Goal: Task Accomplishment & Management: Use online tool/utility

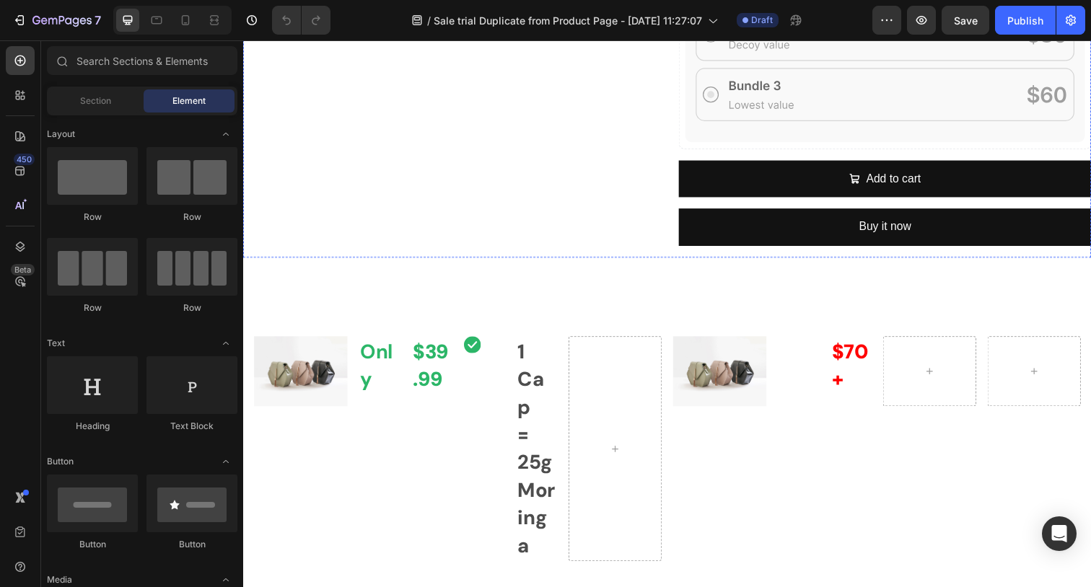
scroll to position [543, 0]
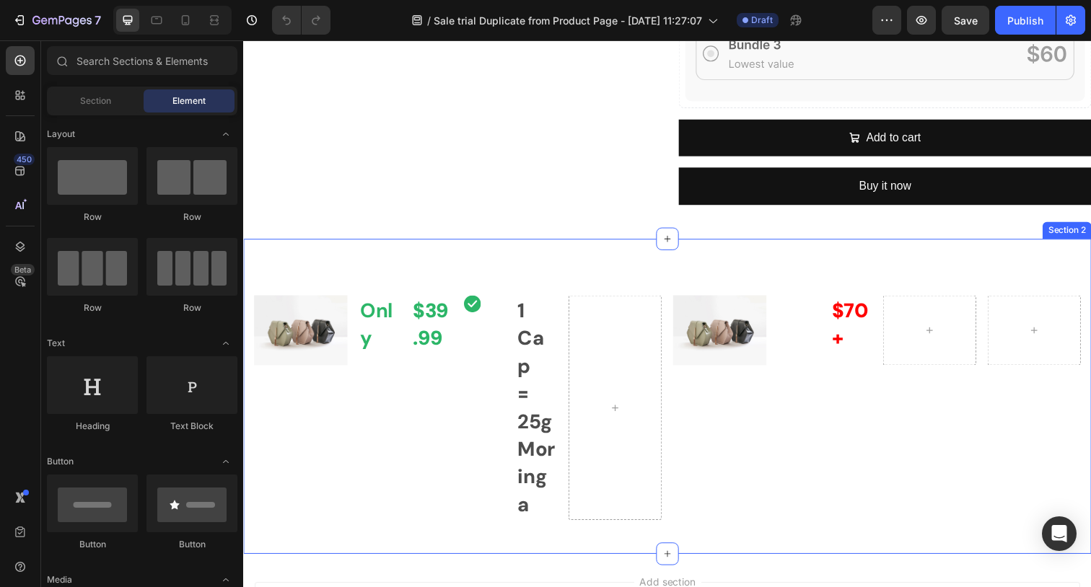
click at [614, 245] on div "Image Only Text Block $39.99 Text Block Row Icon 1 Cap = 25g Moringa Text Block…" at bounding box center [675, 404] width 865 height 322
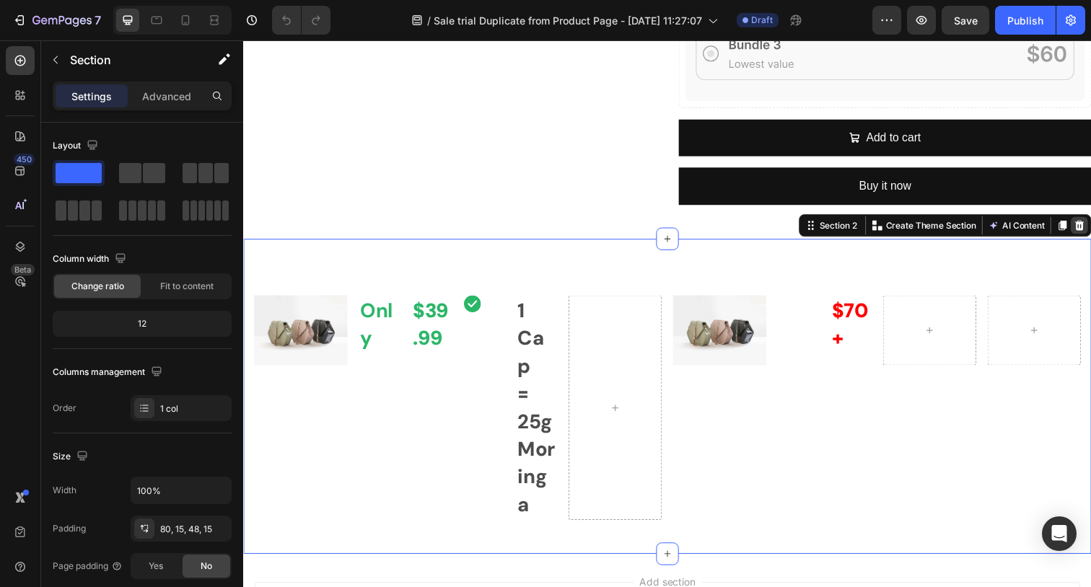
click at [1090, 229] on icon at bounding box center [1097, 230] width 12 height 12
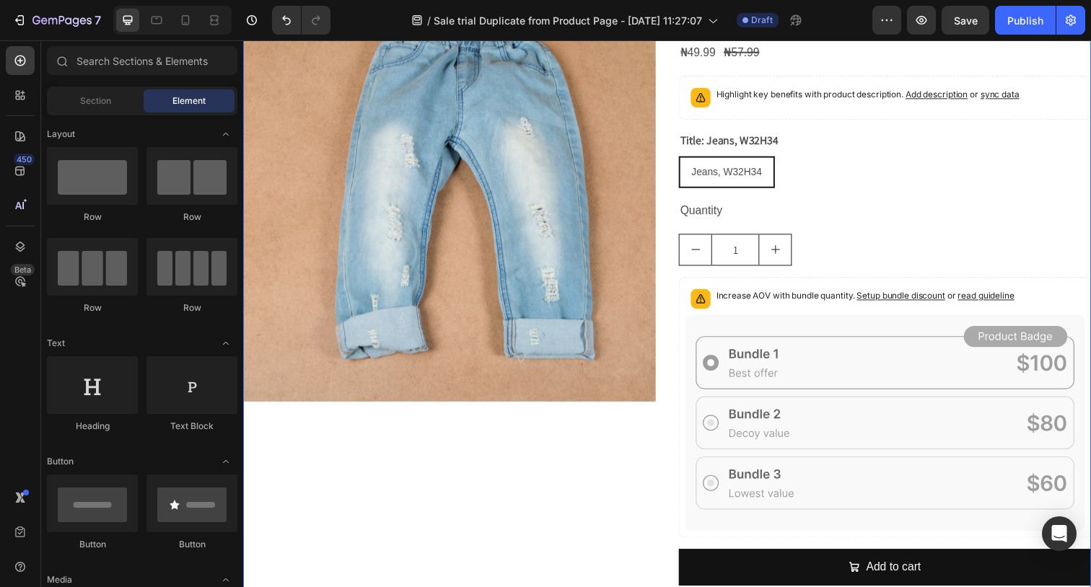
scroll to position [0, 0]
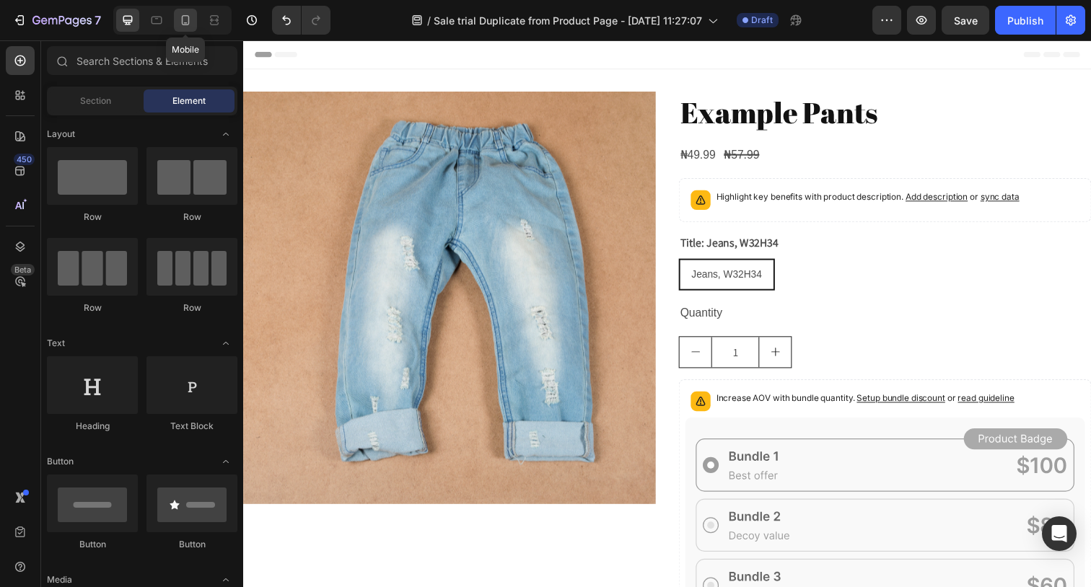
click at [181, 24] on icon at bounding box center [185, 20] width 14 height 14
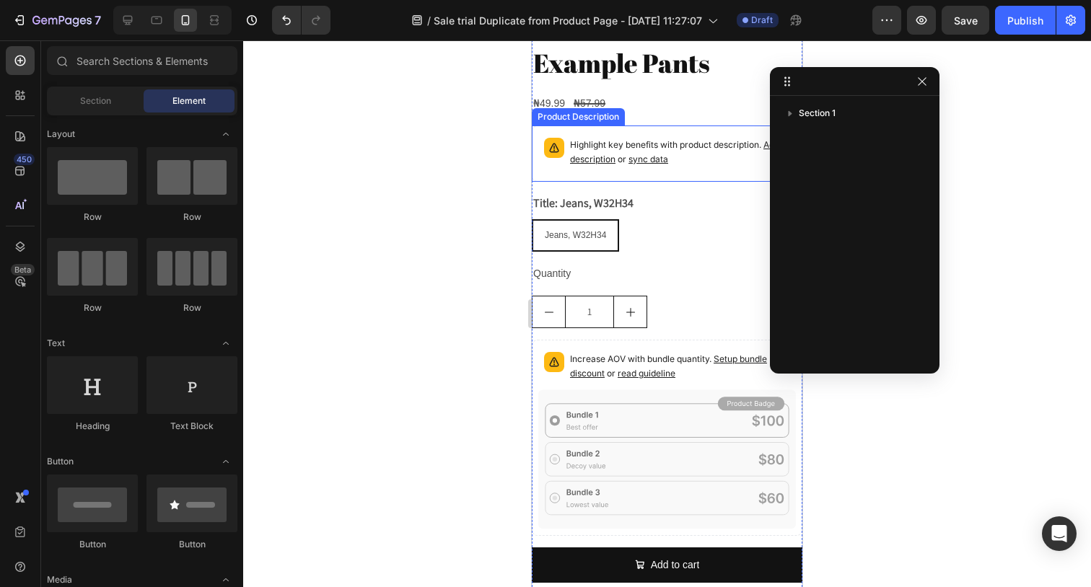
scroll to position [338, 0]
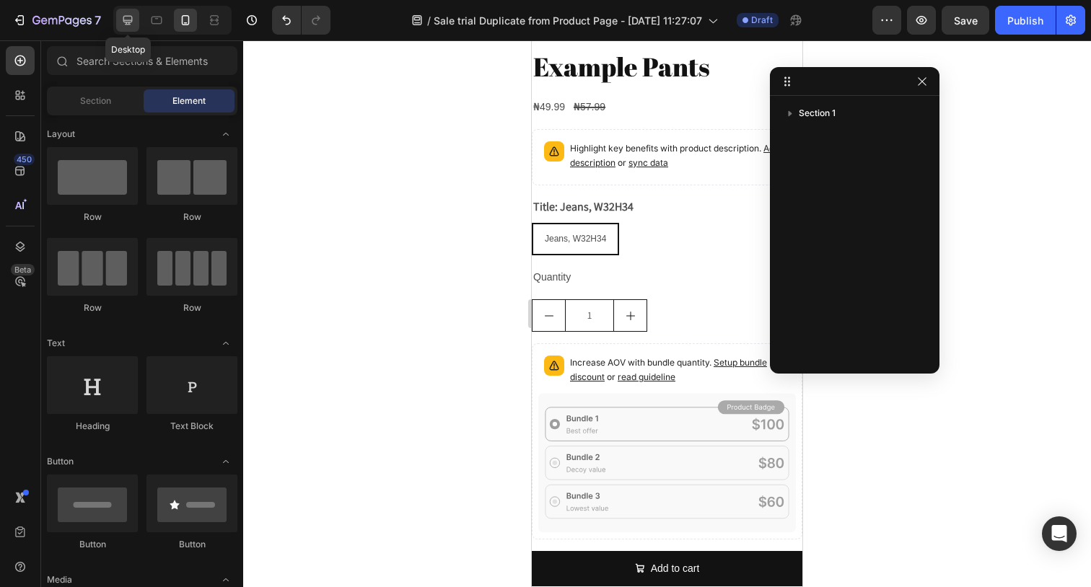
click at [125, 17] on icon at bounding box center [127, 20] width 14 height 14
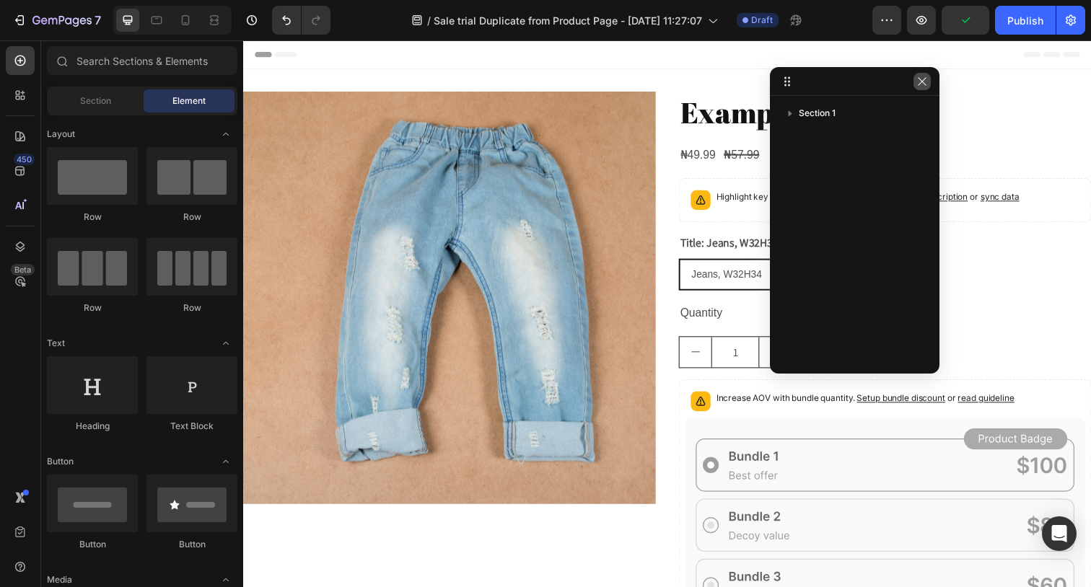
drag, startPoint x: 915, startPoint y: 75, endPoint x: 666, endPoint y: 45, distance: 250.0
click at [915, 75] on button "button" at bounding box center [921, 81] width 17 height 17
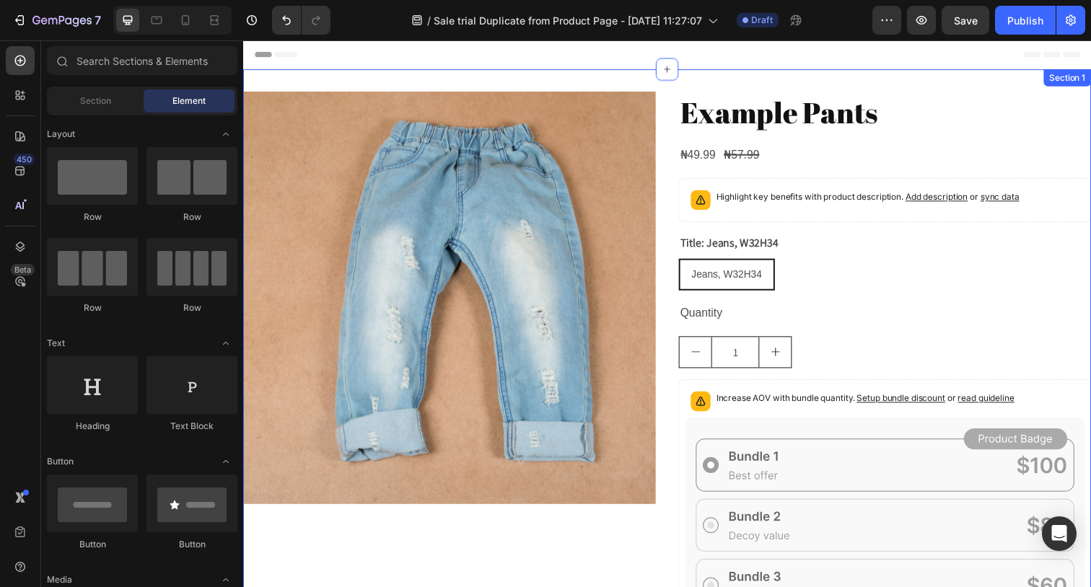
click at [778, 87] on div "Product Images Example Pants Product Title ₦49.99 Product Price Product Price ₦…" at bounding box center [675, 428] width 865 height 716
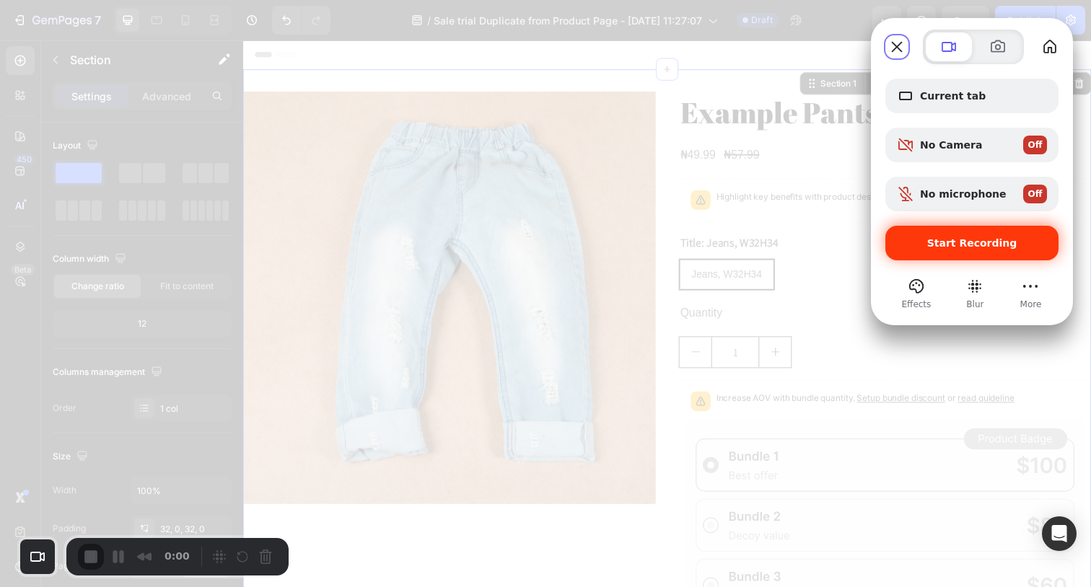
click at [982, 250] on div "Start Recording" at bounding box center [971, 243] width 173 height 35
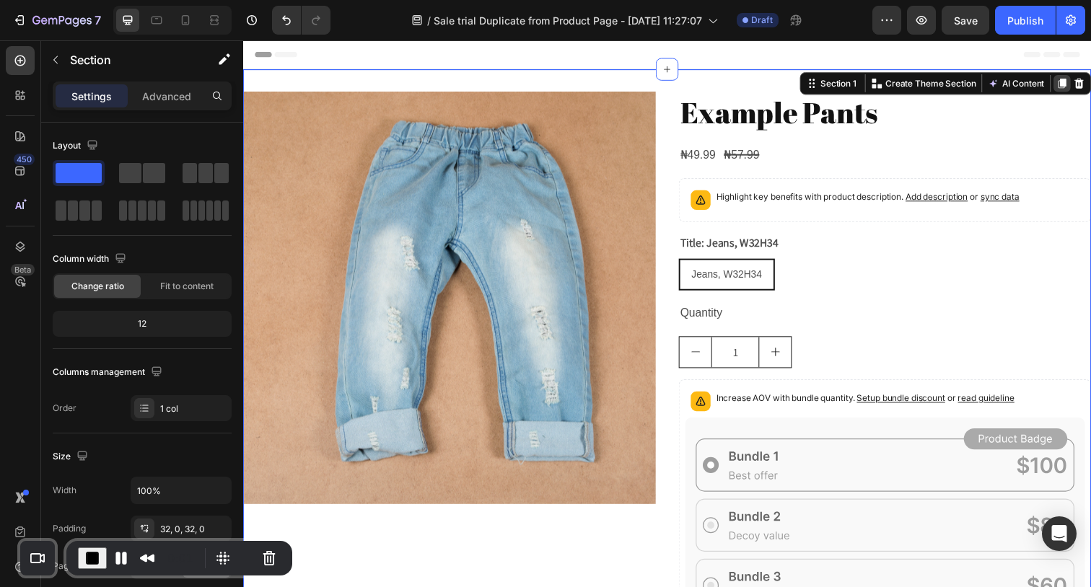
click at [1078, 80] on icon at bounding box center [1079, 84] width 8 height 10
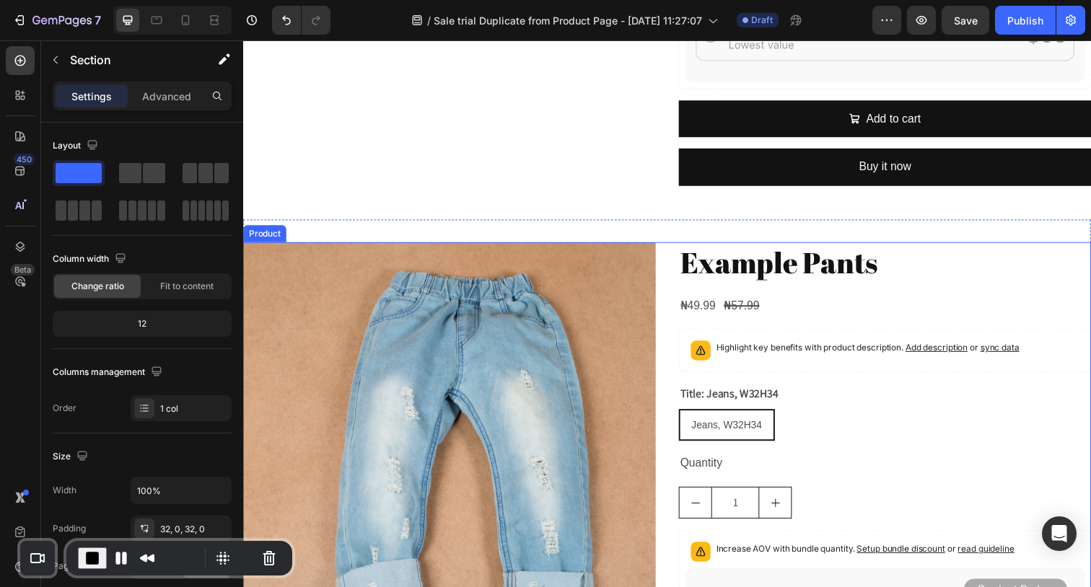
scroll to position [567, 0]
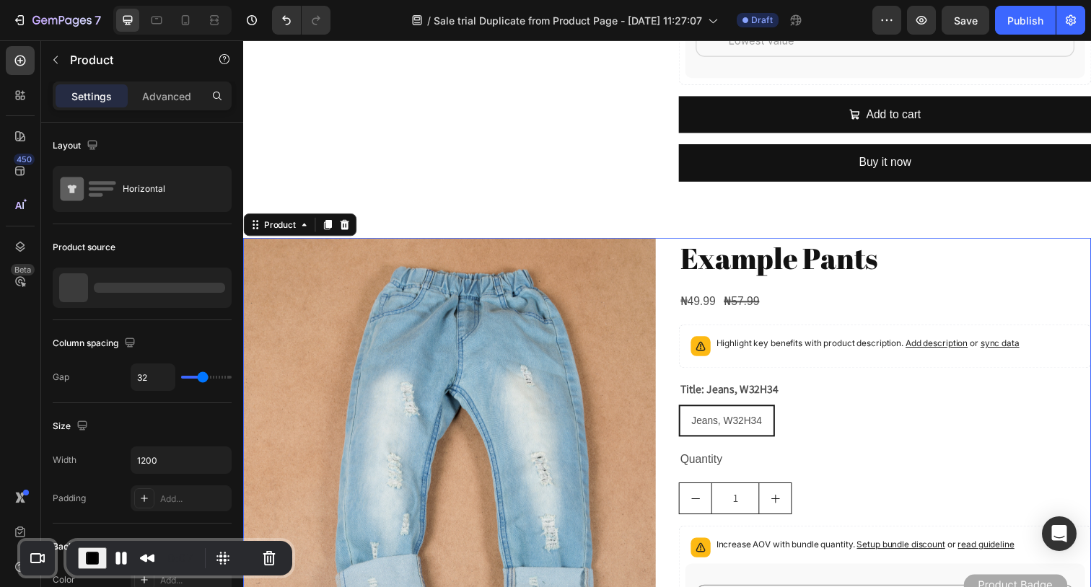
click at [677, 252] on div "Product Images Example Pants Product Title ₦49.99 Product Price Product Price ₦…" at bounding box center [675, 577] width 865 height 670
click at [634, 227] on div "Product Images Example Pants Product Title ₦49.99 Product Price Product Price ₦…" at bounding box center [675, 577] width 865 height 716
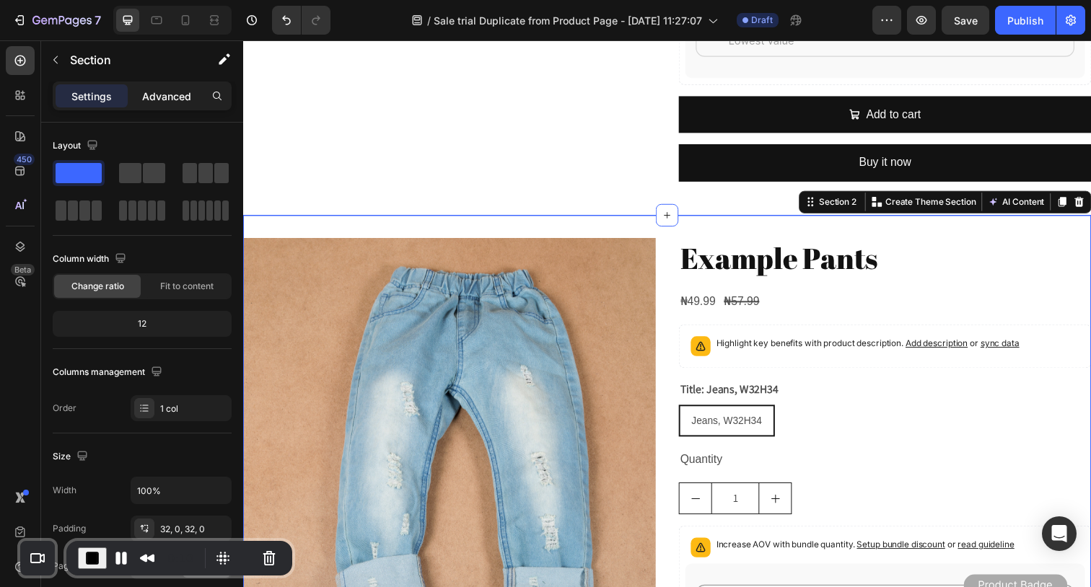
click at [177, 93] on p "Advanced" at bounding box center [166, 96] width 49 height 15
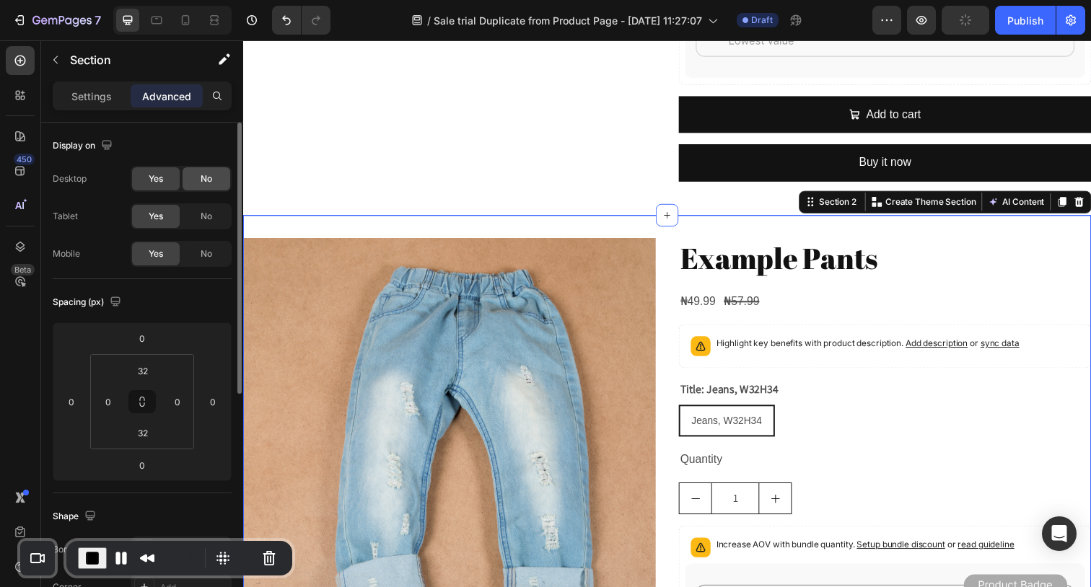
click at [208, 180] on span "No" at bounding box center [207, 178] width 12 height 13
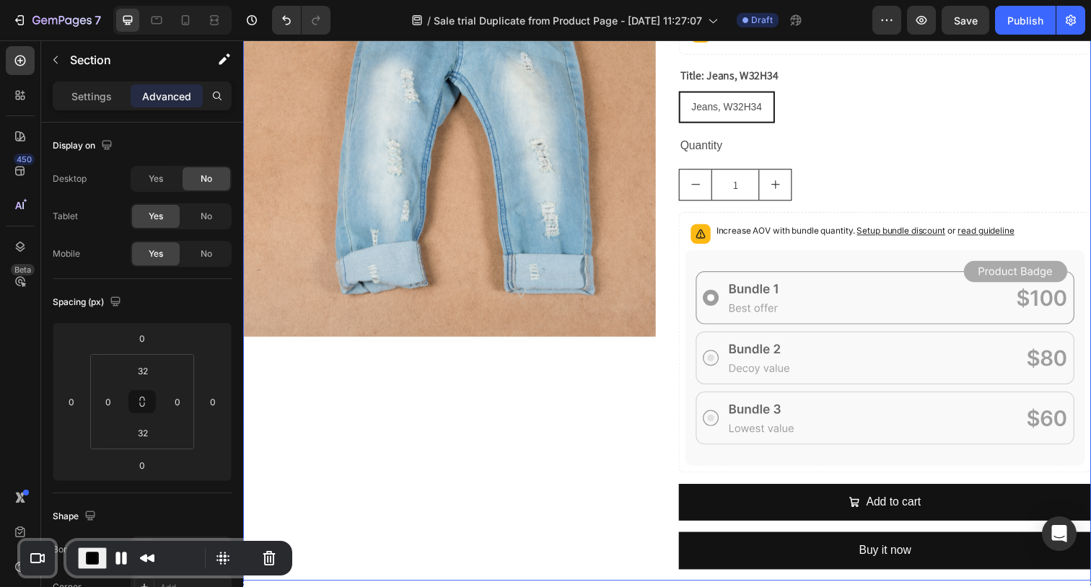
scroll to position [0, 0]
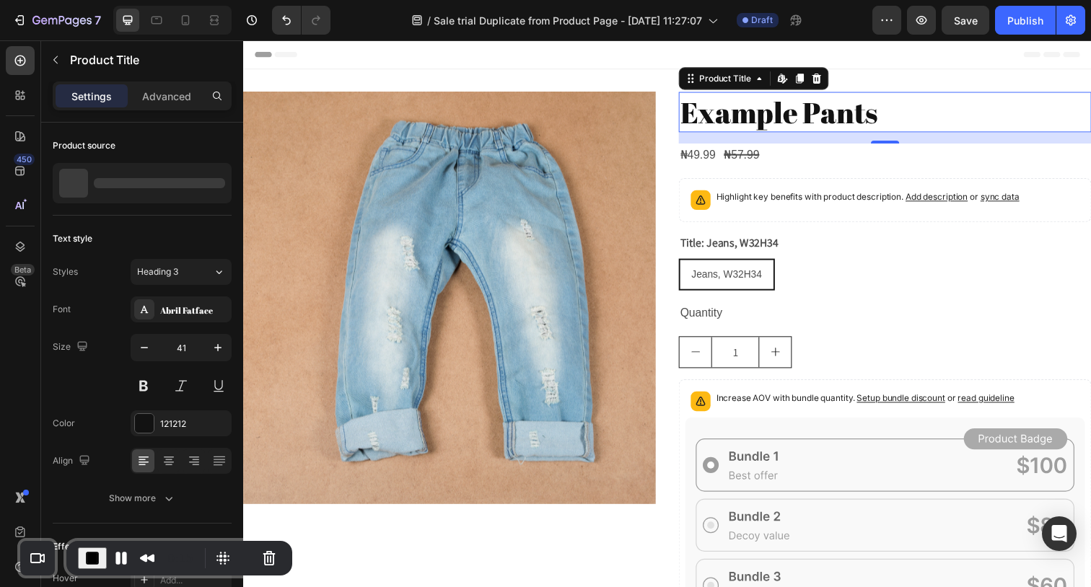
click at [777, 108] on h2 "Example Pants" at bounding box center [897, 113] width 421 height 41
click at [766, 117] on h2 "Example Pants" at bounding box center [897, 113] width 421 height 41
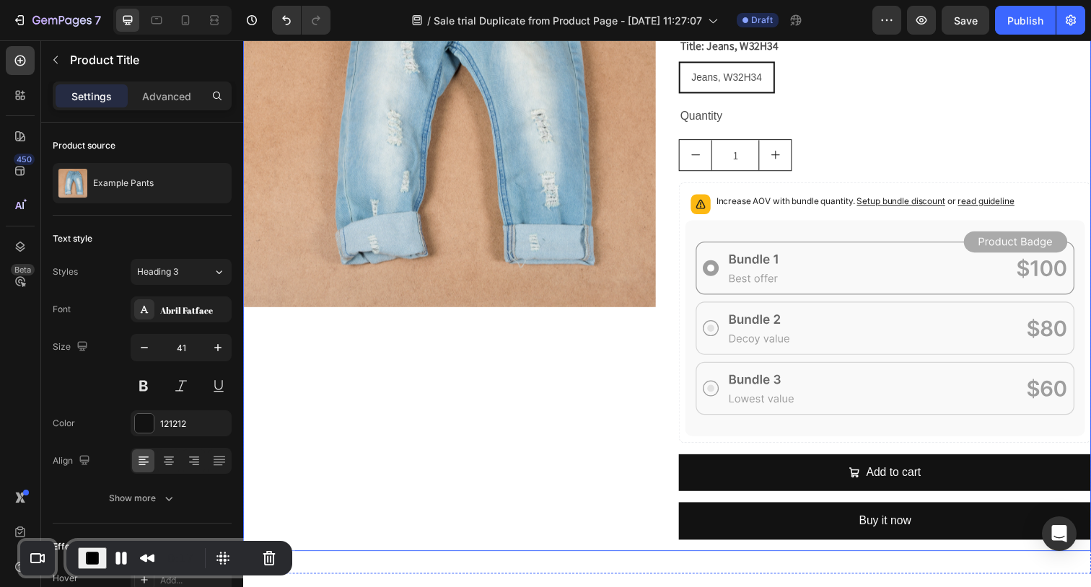
scroll to position [361, 0]
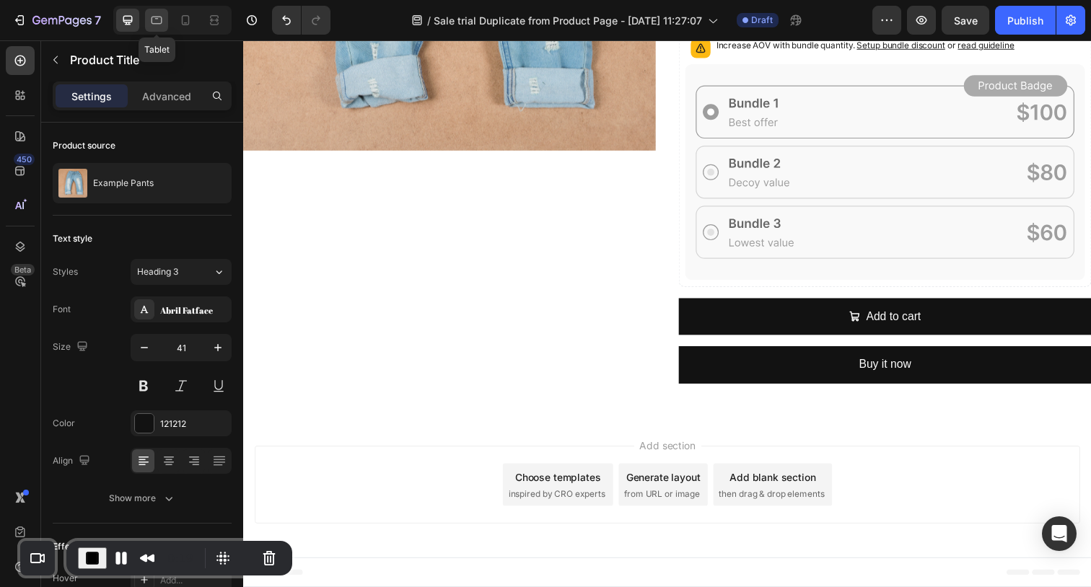
click at [156, 15] on icon at bounding box center [156, 20] width 14 height 14
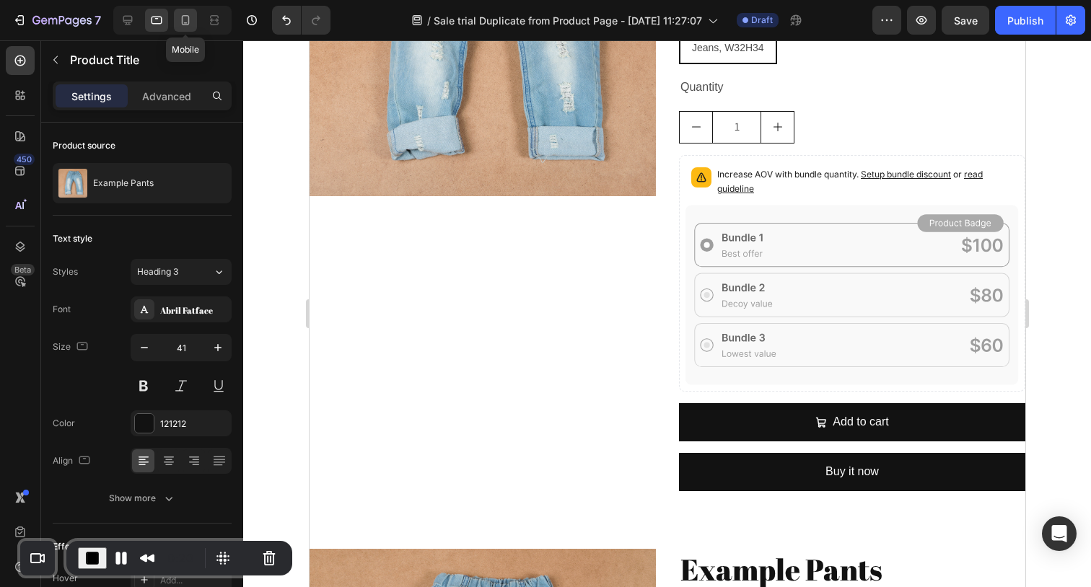
click at [180, 16] on icon at bounding box center [185, 20] width 14 height 14
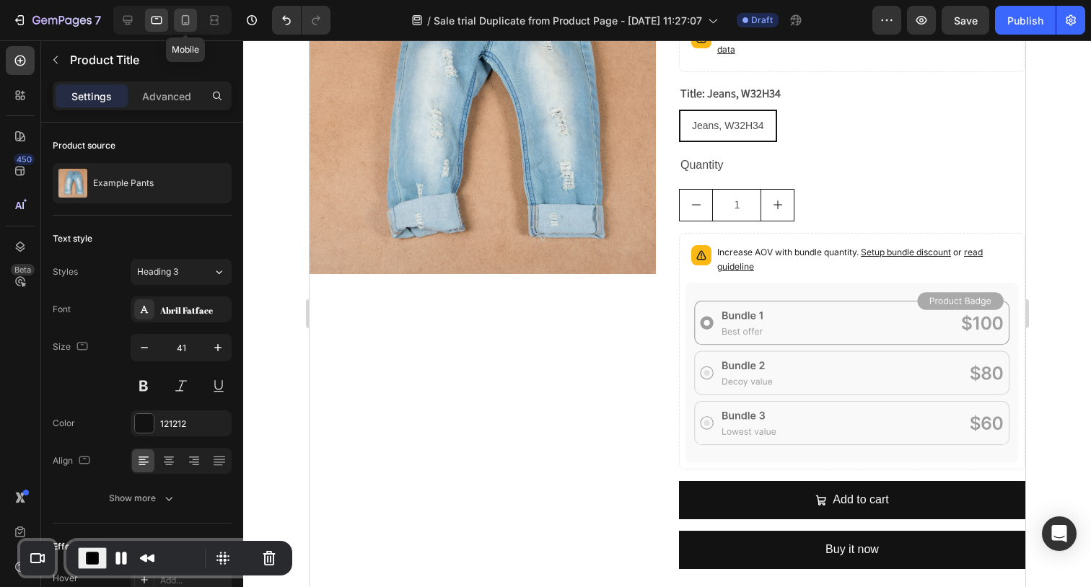
type input "36"
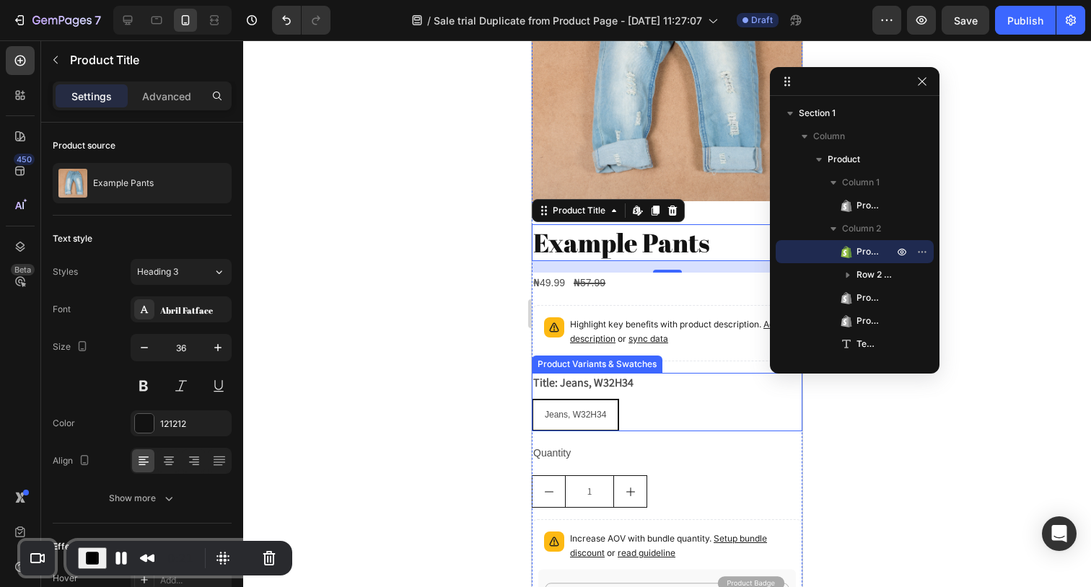
scroll to position [167, 0]
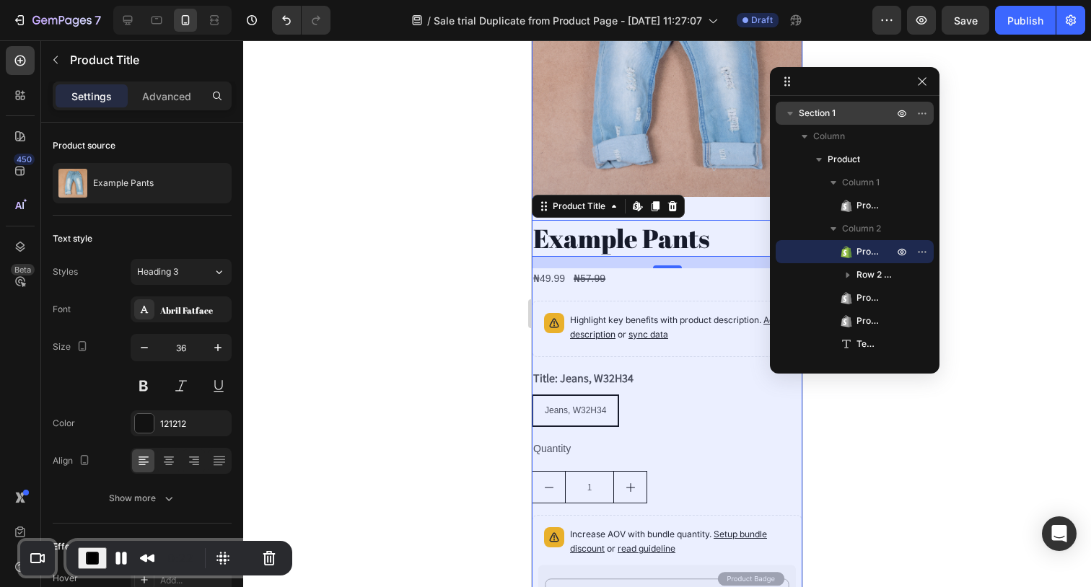
click at [793, 120] on icon "button" at bounding box center [790, 113] width 14 height 14
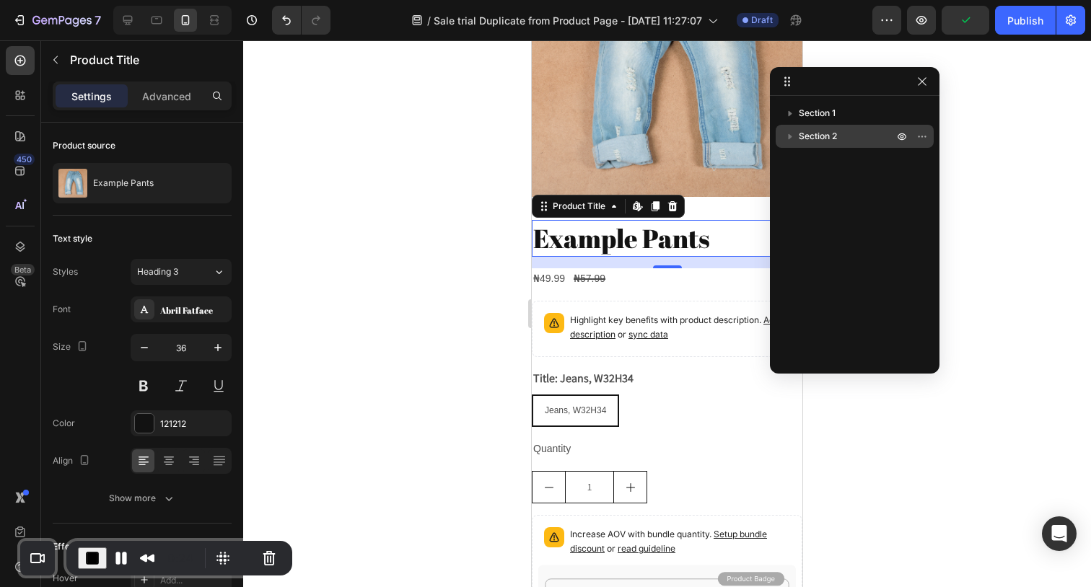
click at [848, 135] on p "Section 2" at bounding box center [846, 136] width 97 height 14
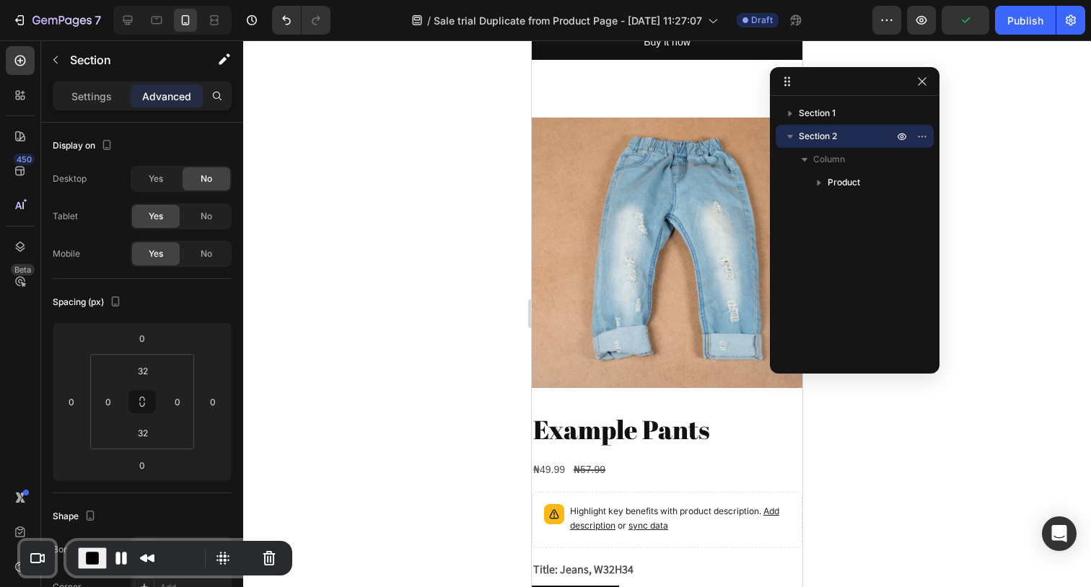
scroll to position [915, 0]
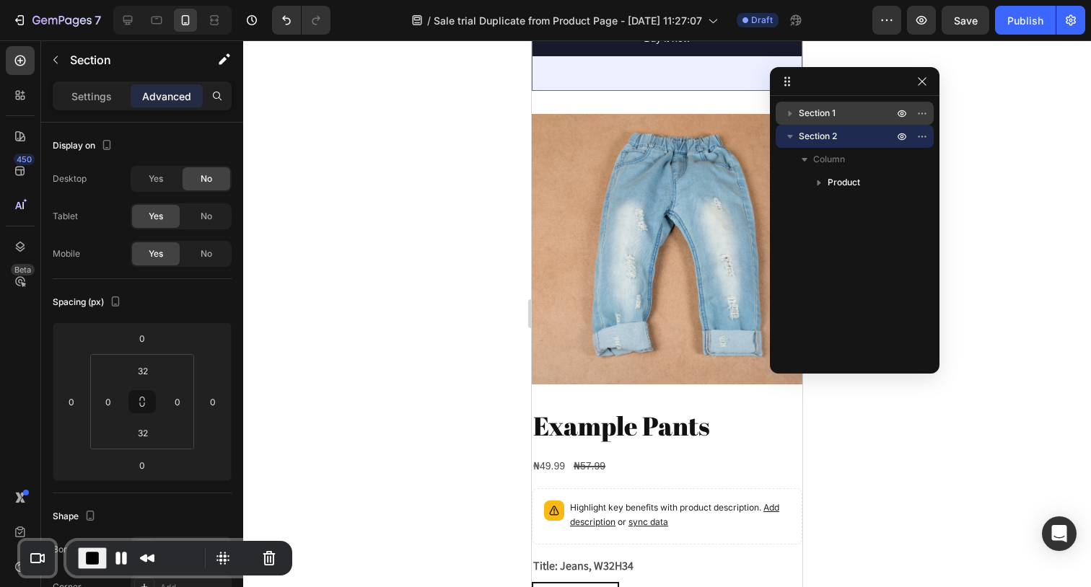
click at [850, 120] on p "Section 1" at bounding box center [846, 113] width 97 height 14
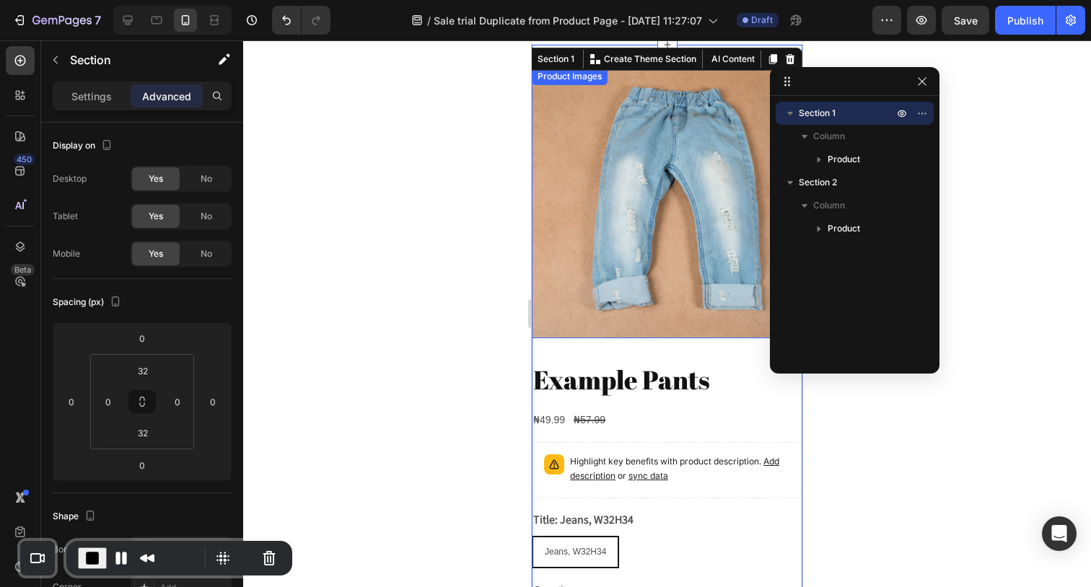
scroll to position [0, 0]
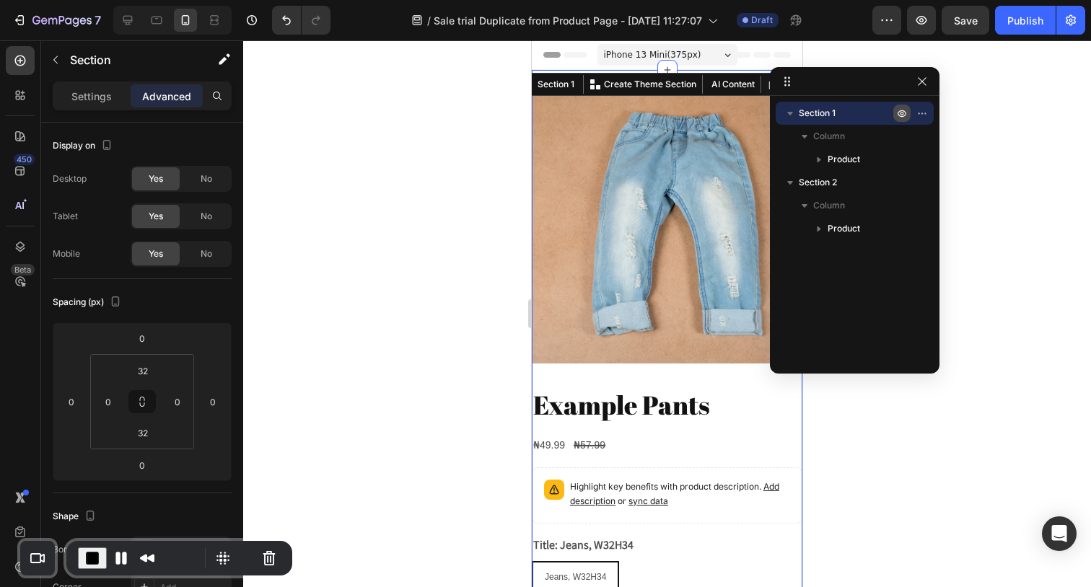
click at [901, 115] on icon "button" at bounding box center [902, 114] width 4 height 4
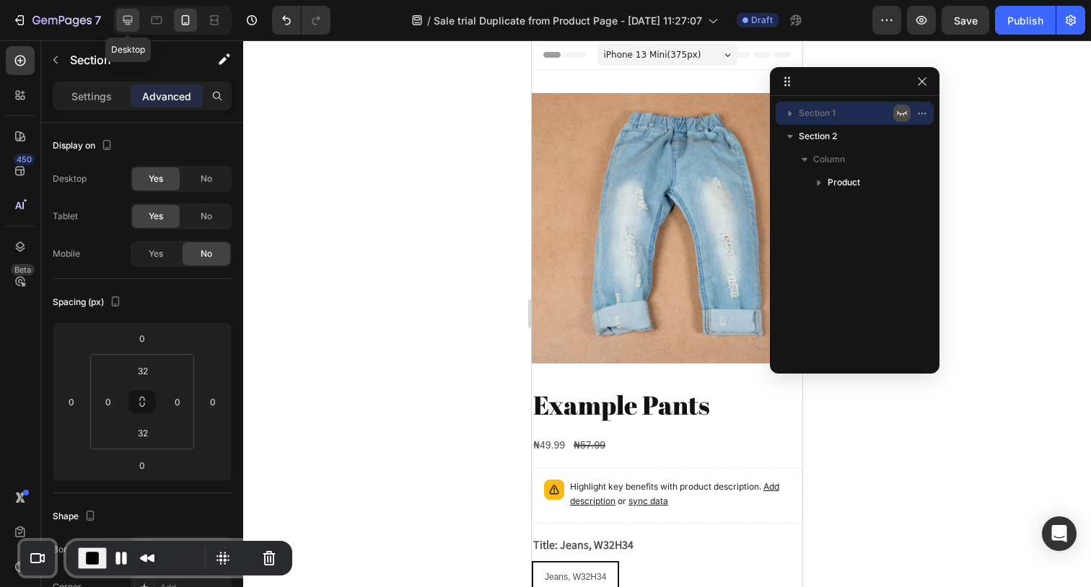
click at [129, 19] on icon at bounding box center [127, 20] width 14 height 14
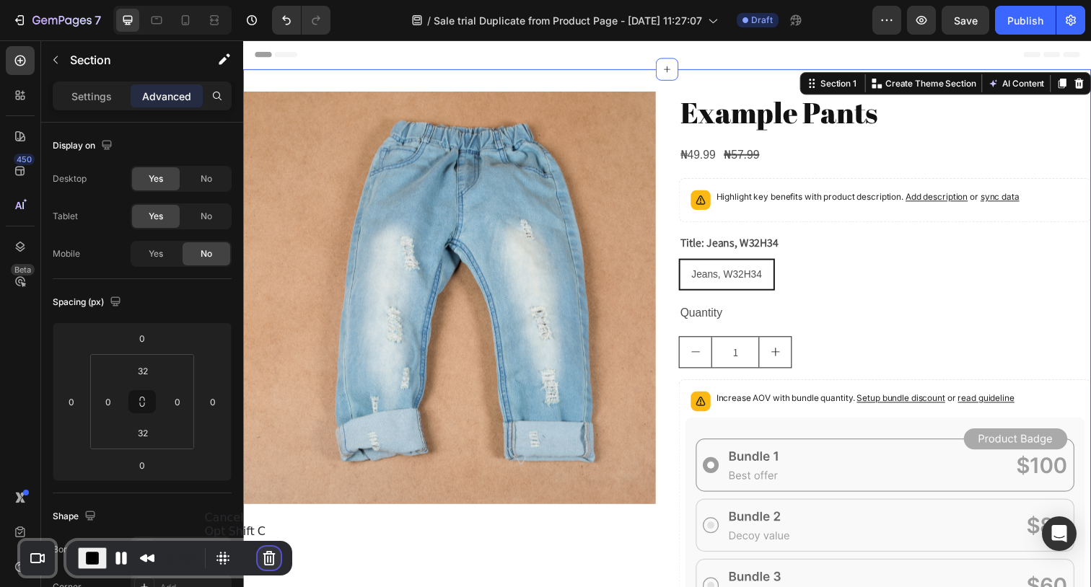
click at [265, 564] on button "Cancel Recording" at bounding box center [268, 558] width 23 height 23
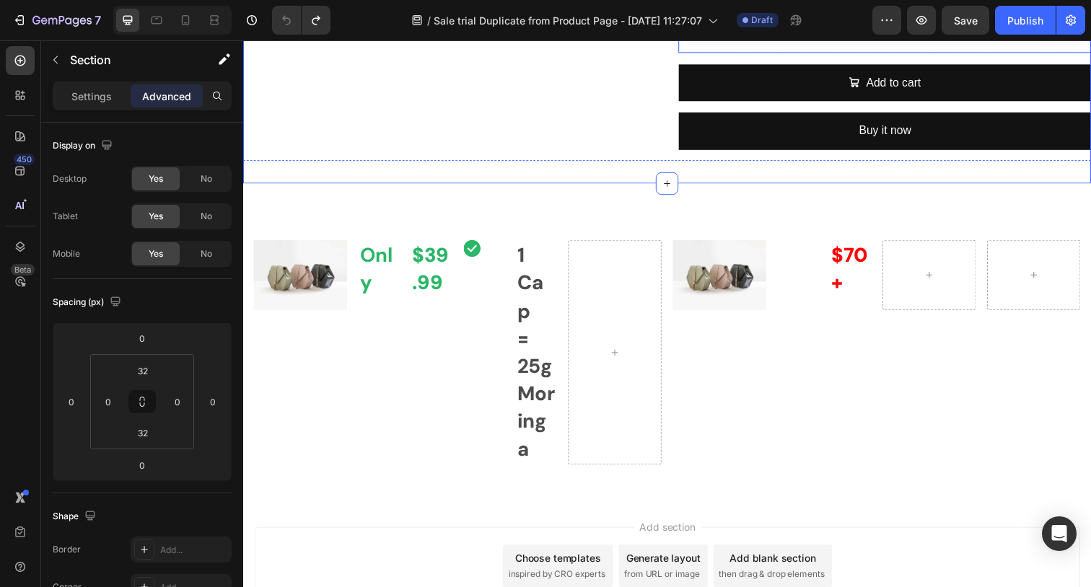
scroll to position [481, 0]
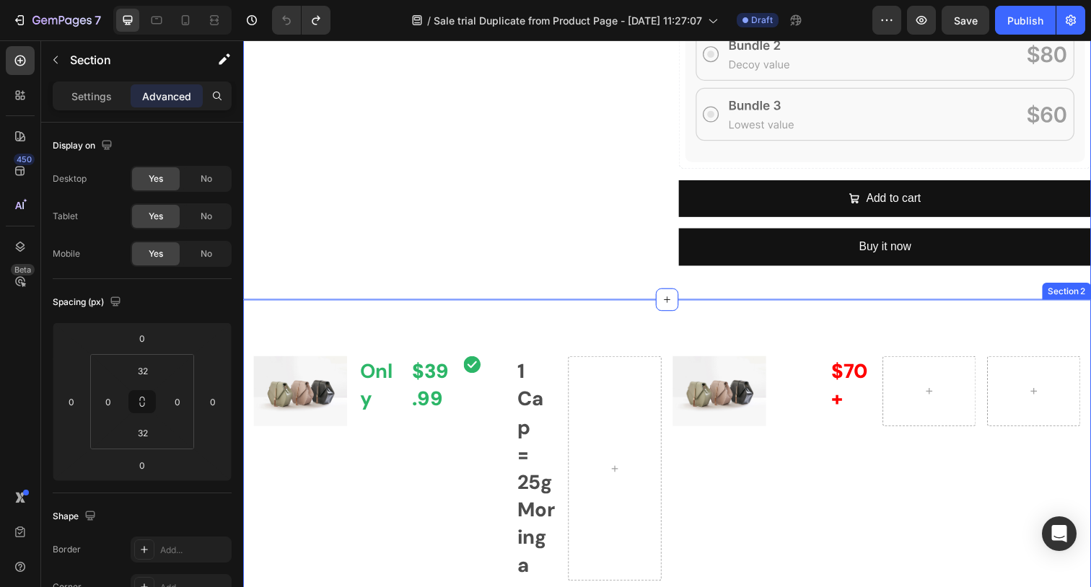
click at [573, 320] on div "Image Only Text Block $39.99 Text Block Row Icon 1 Cap = 25g Moringa Text Block…" at bounding box center [675, 466] width 865 height 322
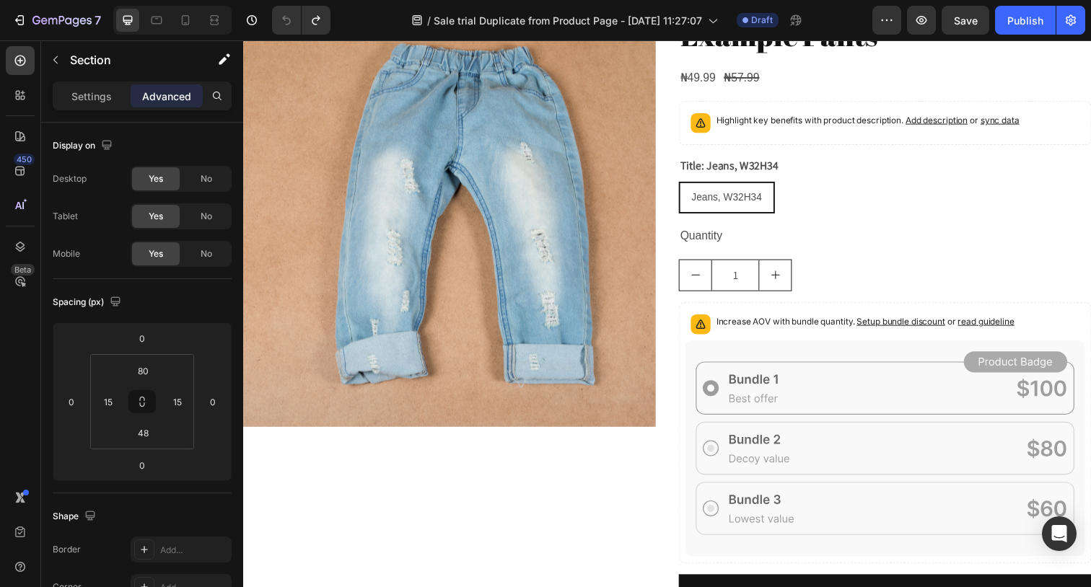
scroll to position [0, 0]
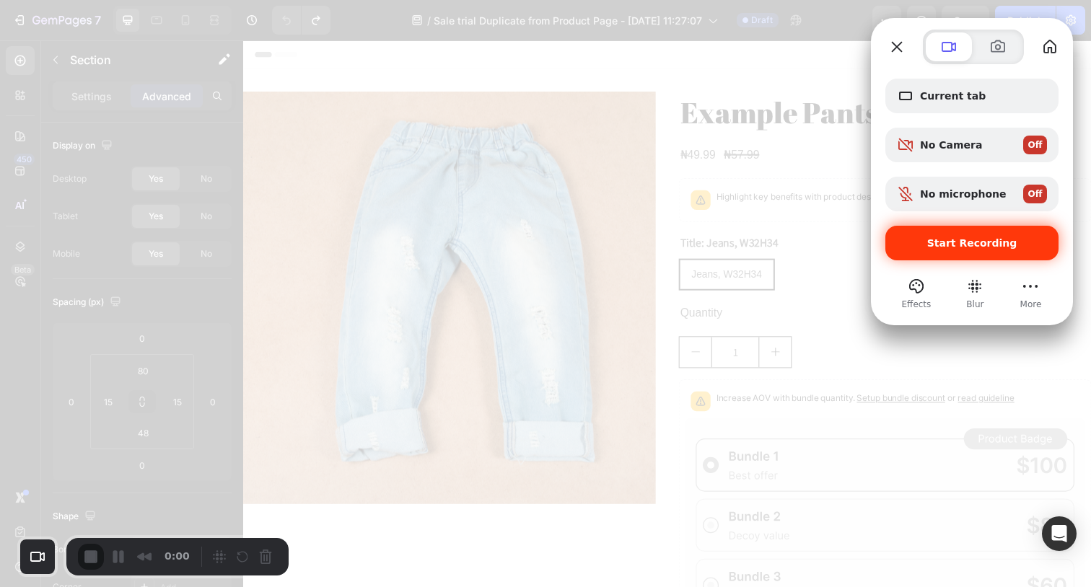
click at [1003, 236] on div "Start Recording" at bounding box center [971, 243] width 173 height 35
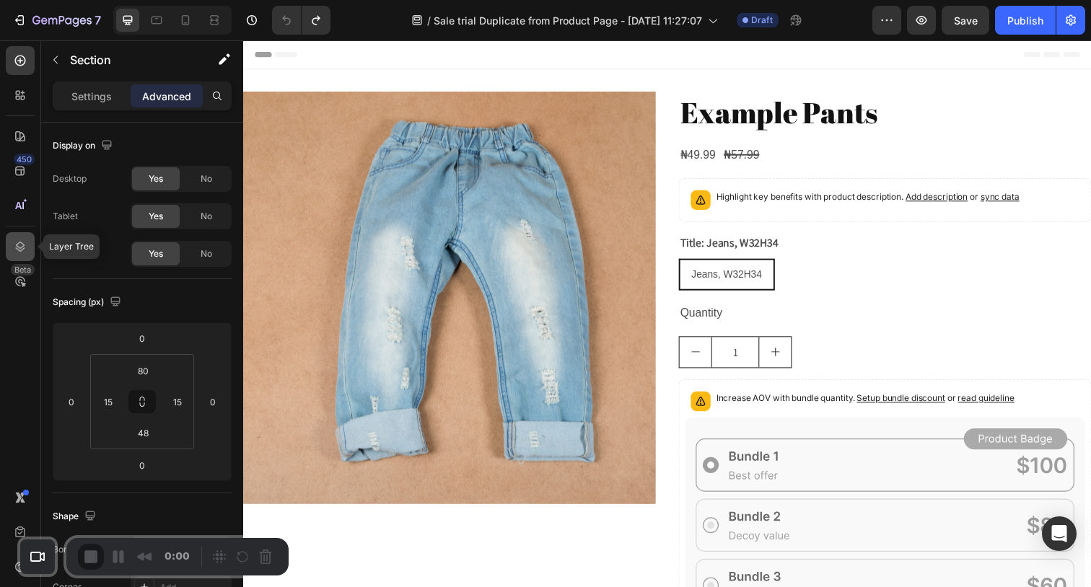
click at [14, 243] on icon at bounding box center [20, 246] width 14 height 14
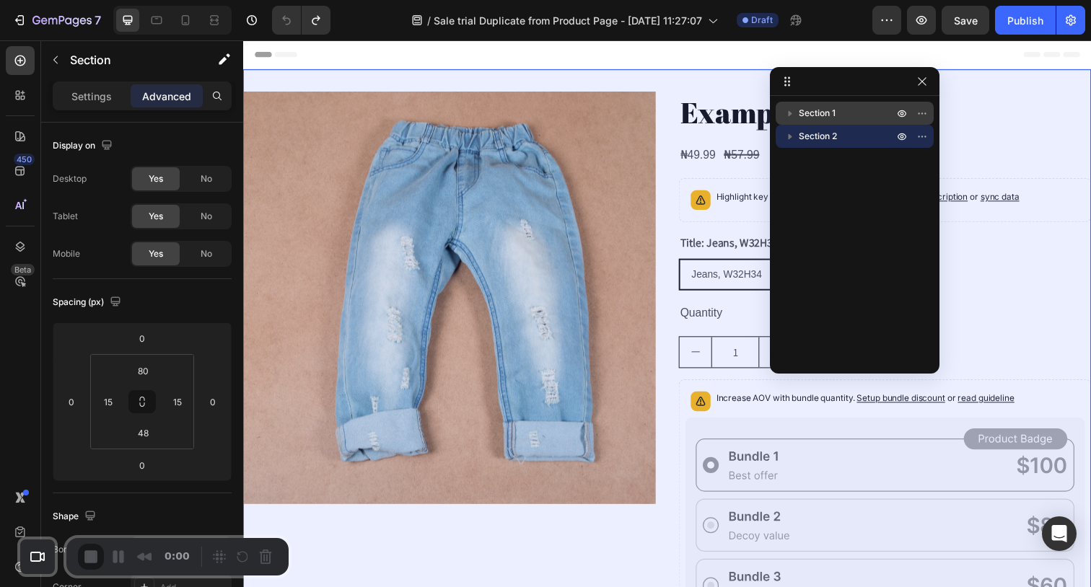
click at [831, 118] on span "Section 1" at bounding box center [816, 113] width 37 height 14
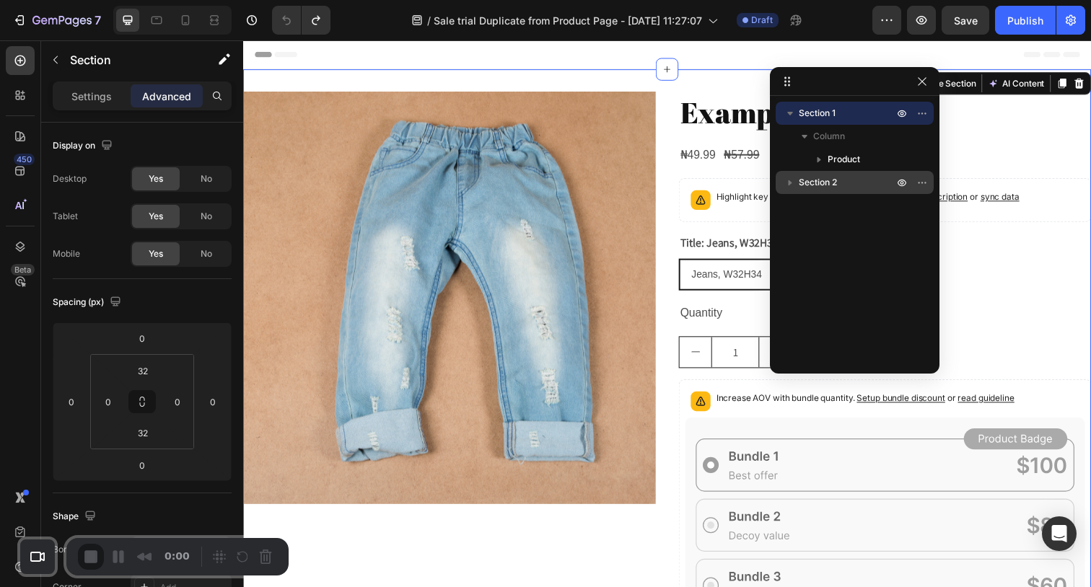
click at [819, 180] on span "Section 2" at bounding box center [817, 182] width 38 height 14
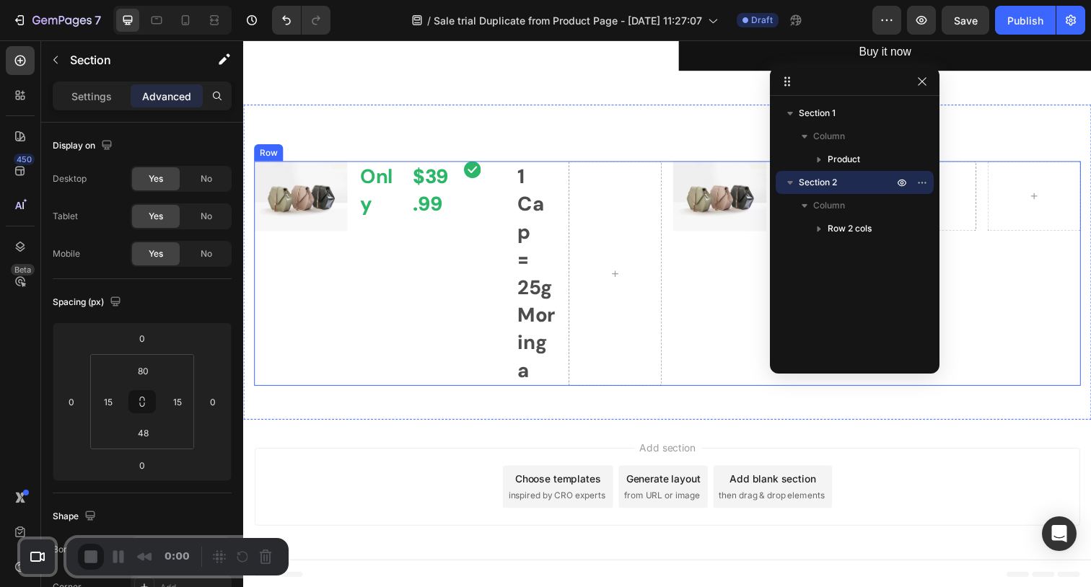
scroll to position [682, 0]
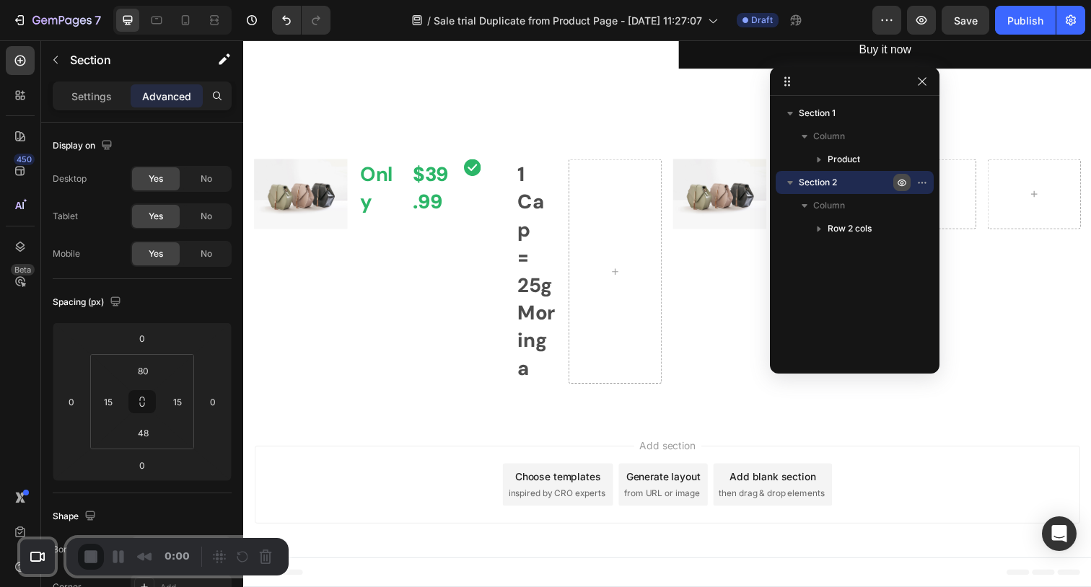
click at [907, 180] on icon "button" at bounding box center [902, 183] width 12 height 12
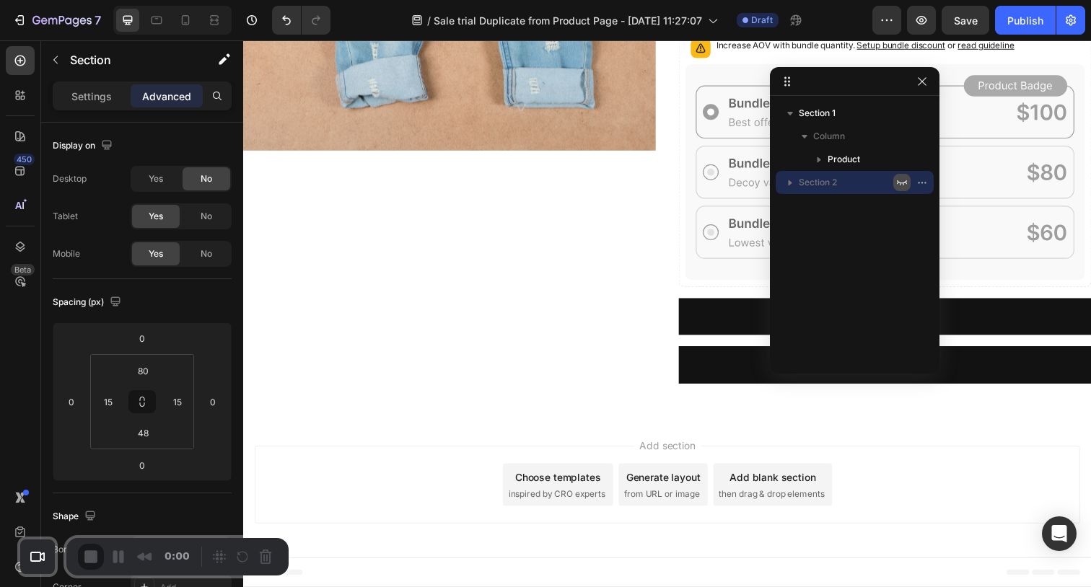
scroll to position [361, 0]
click at [187, 16] on icon at bounding box center [186, 20] width 8 height 10
type input "70"
type input "42"
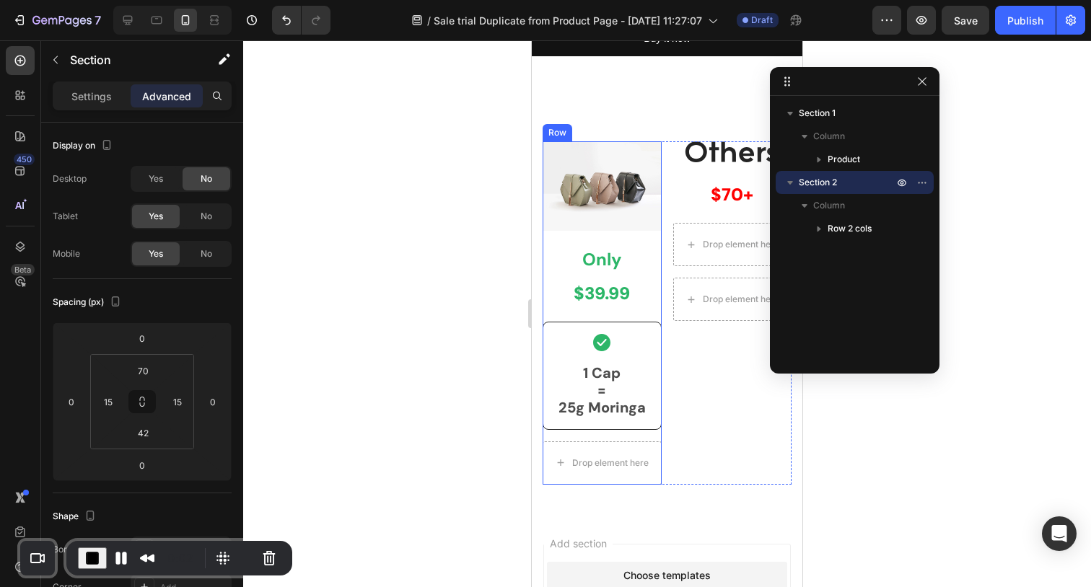
scroll to position [913, 0]
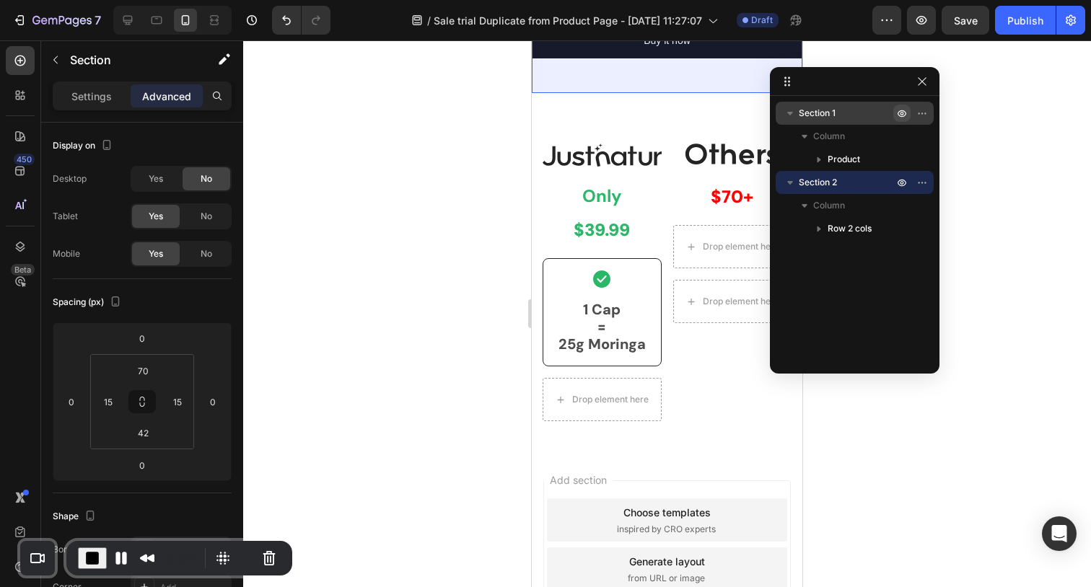
click at [899, 111] on icon "button" at bounding box center [902, 113] width 12 height 12
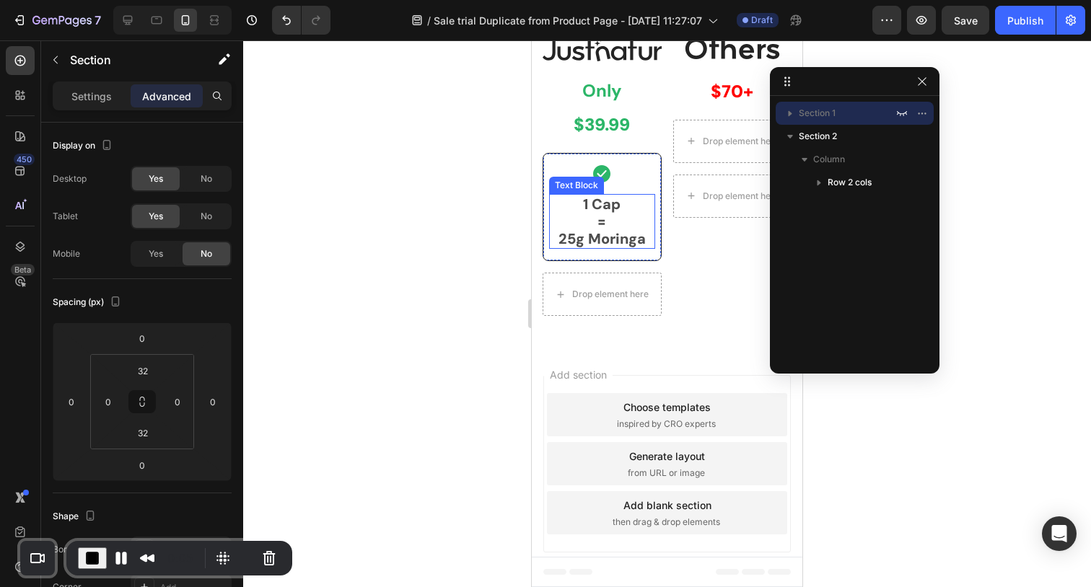
scroll to position [0, 0]
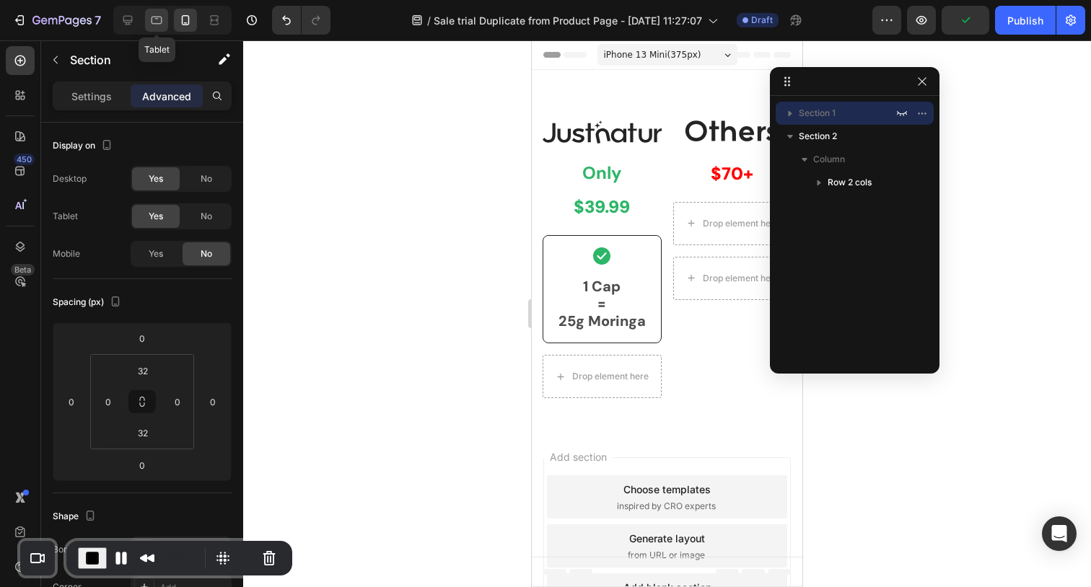
click at [154, 26] on icon at bounding box center [156, 20] width 14 height 14
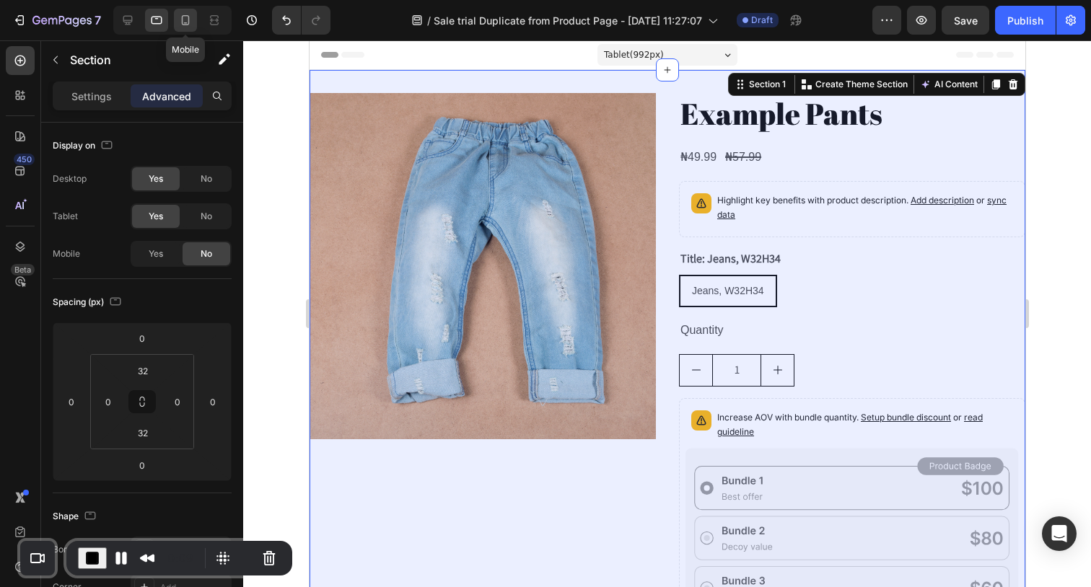
click at [186, 24] on icon at bounding box center [186, 20] width 8 height 10
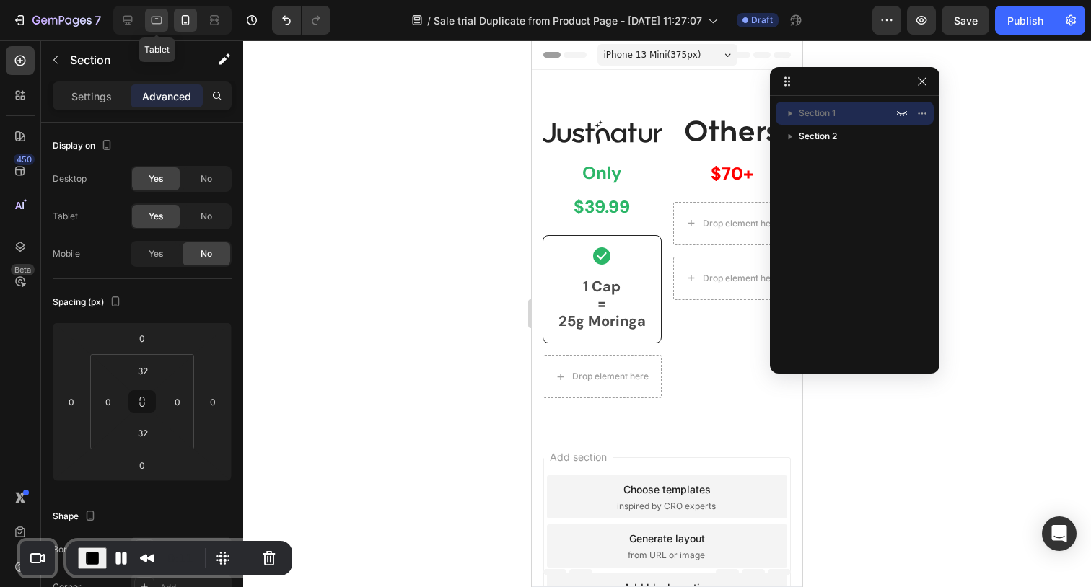
click at [161, 19] on icon at bounding box center [156, 21] width 11 height 8
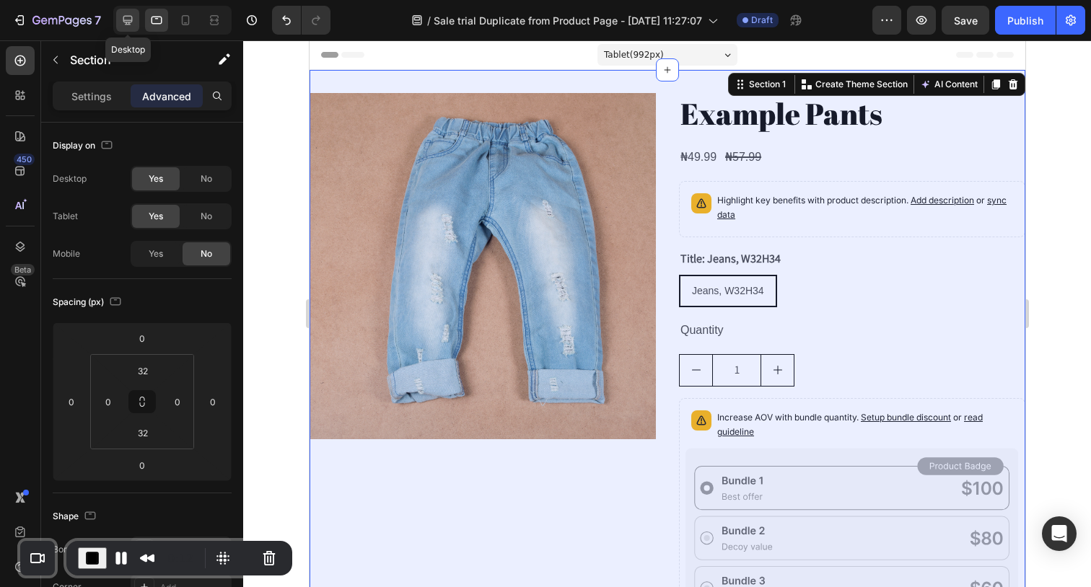
click at [129, 19] on icon at bounding box center [127, 20] width 14 height 14
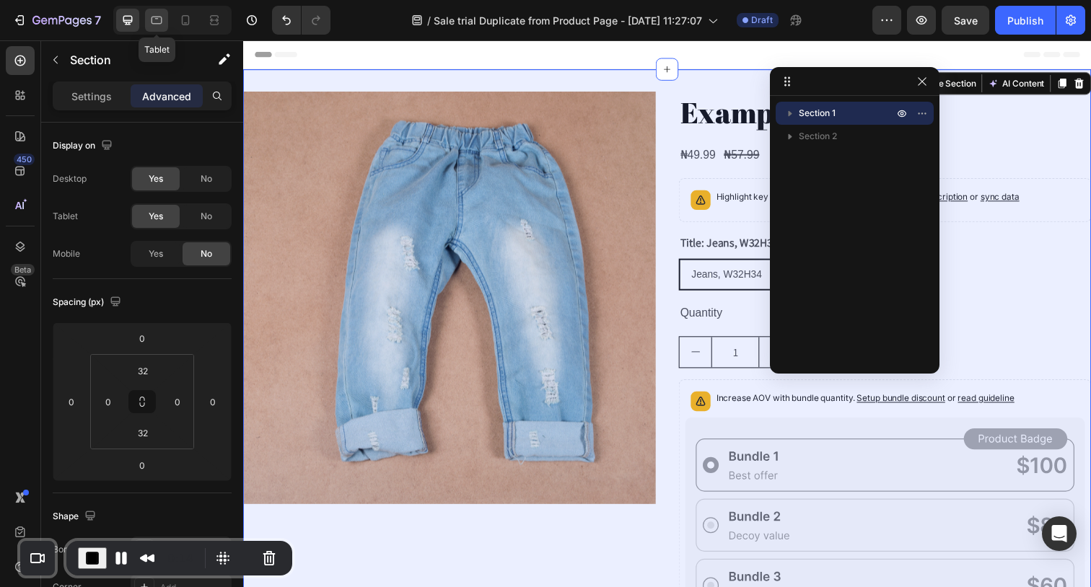
click at [152, 12] on div at bounding box center [156, 20] width 23 height 23
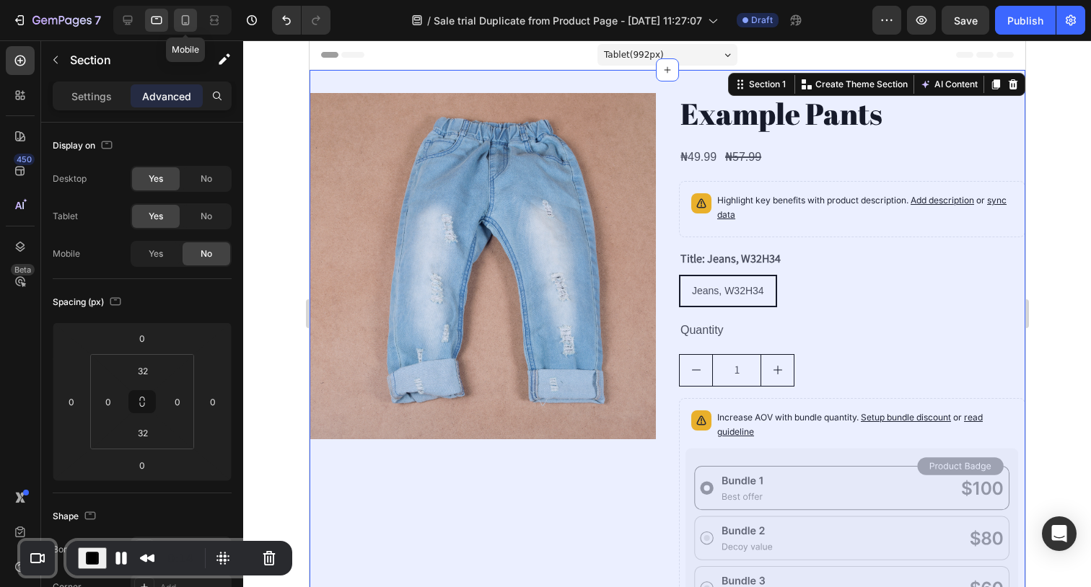
click at [189, 16] on icon at bounding box center [185, 20] width 14 height 14
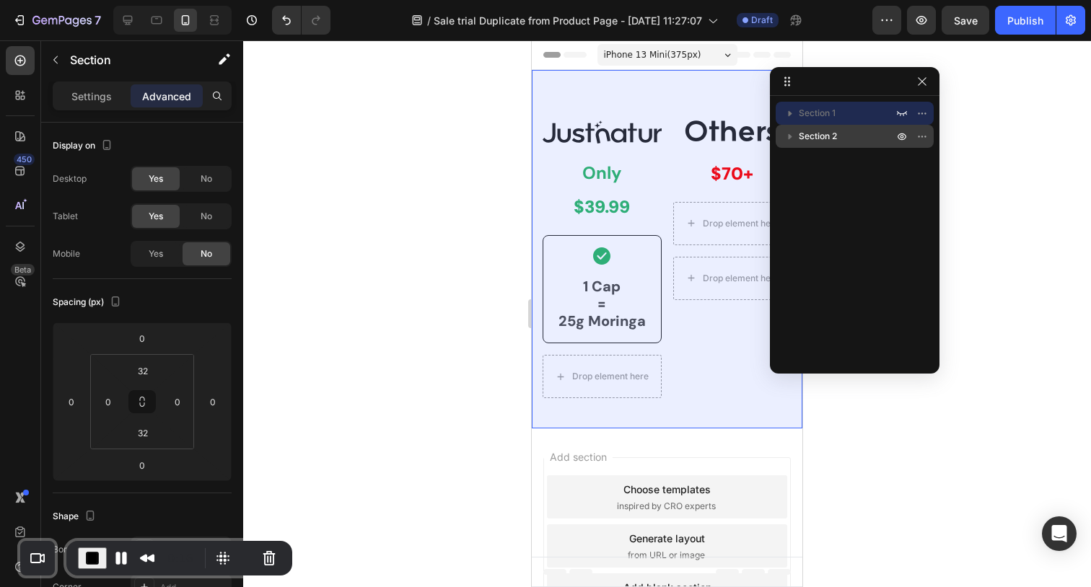
click at [840, 136] on p "Section 2" at bounding box center [846, 136] width 97 height 14
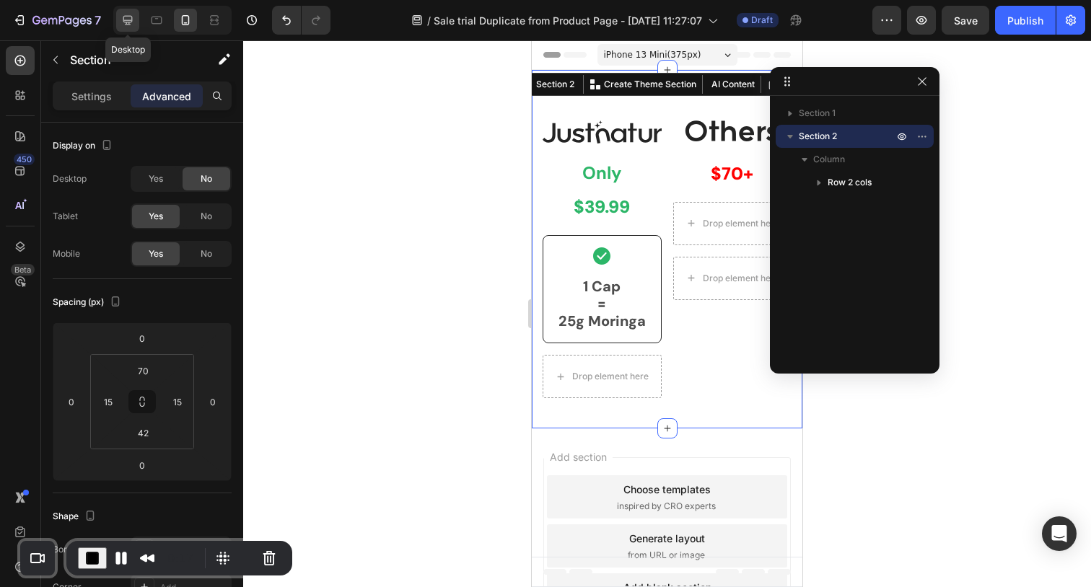
click at [131, 16] on icon at bounding box center [127, 20] width 9 height 9
type input "80"
type input "48"
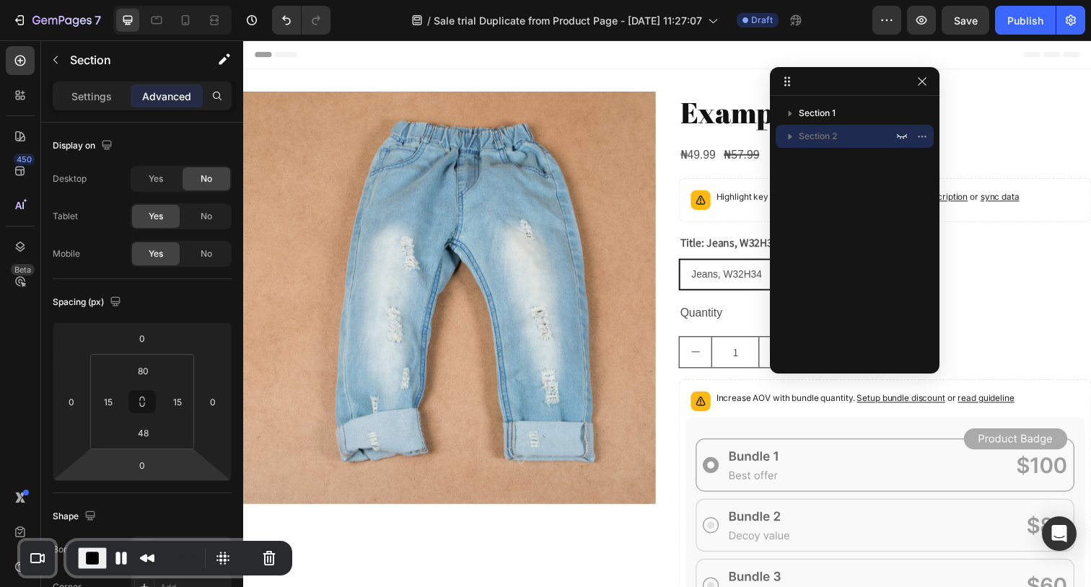
click at [93, 561] on span "End Recording" at bounding box center [92, 558] width 17 height 17
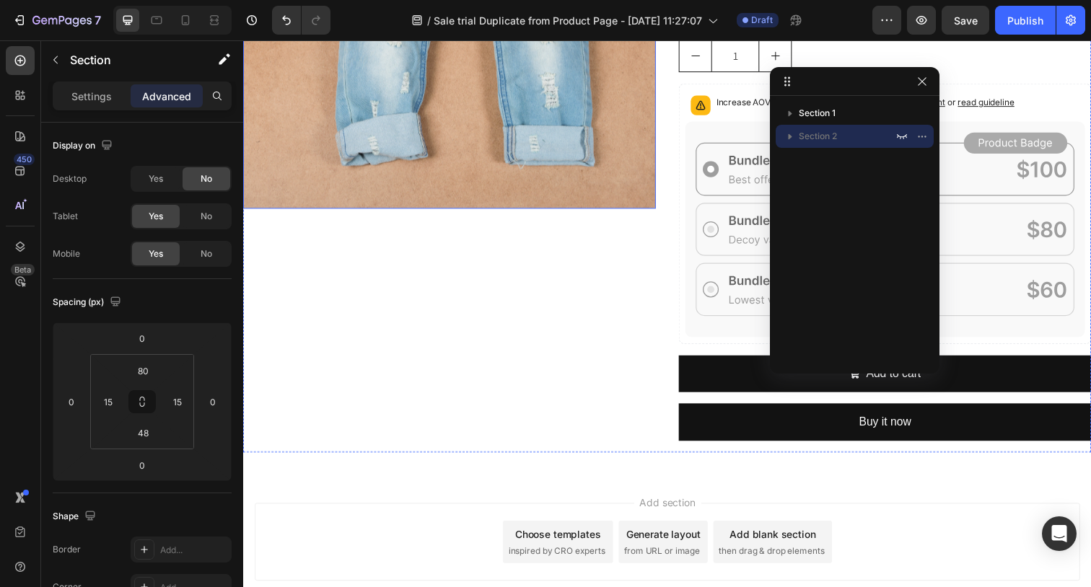
scroll to position [361, 0]
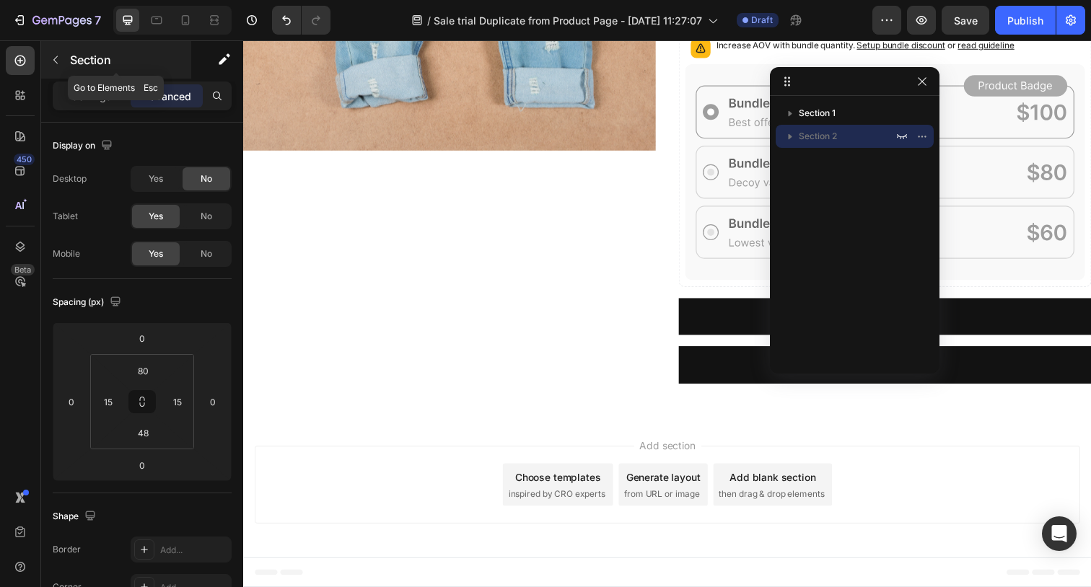
click at [54, 59] on icon "button" at bounding box center [55, 60] width 4 height 8
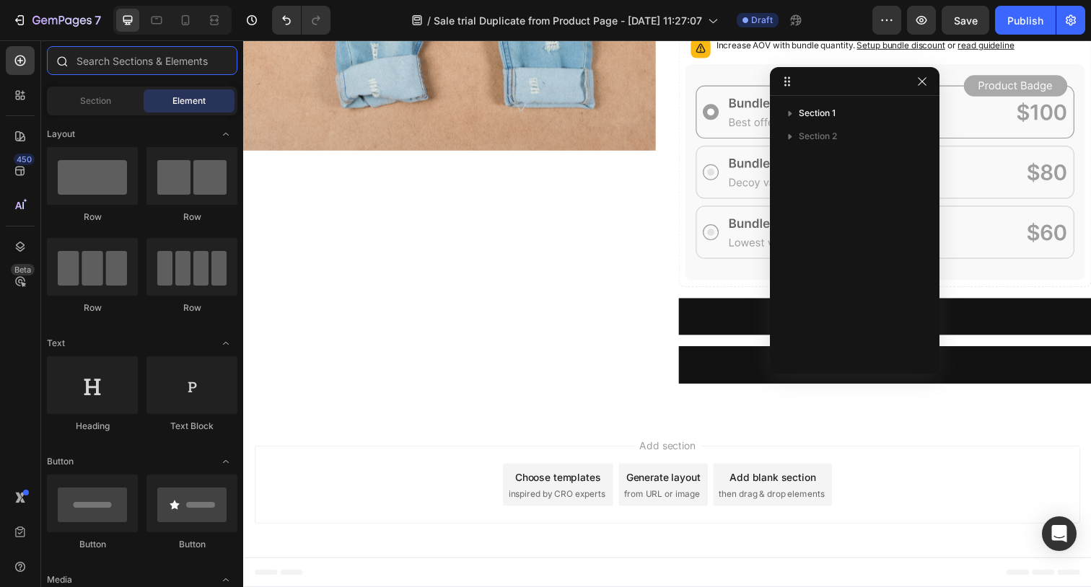
click at [116, 59] on input "text" at bounding box center [142, 60] width 190 height 29
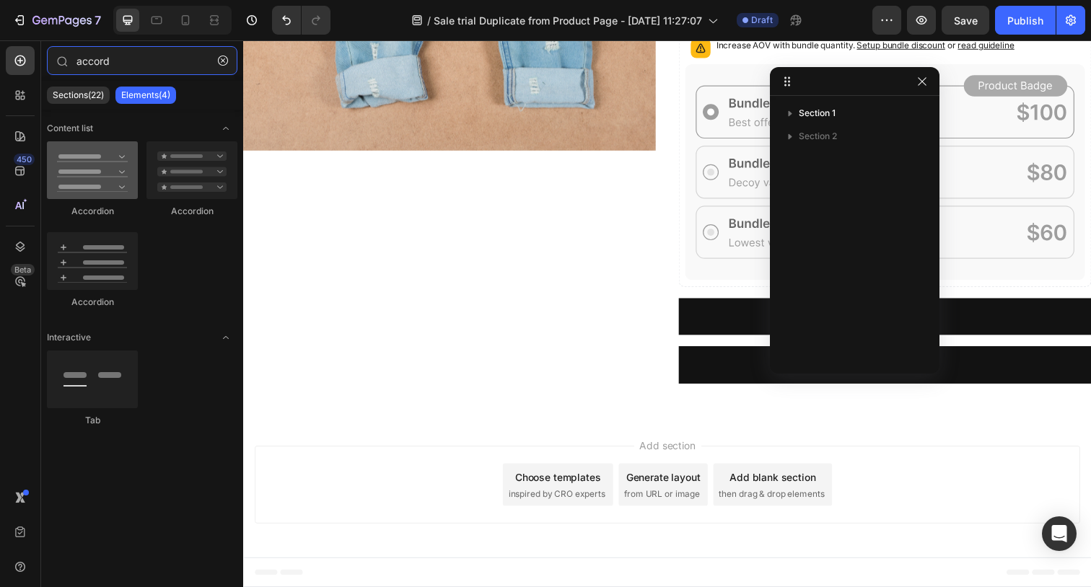
type input "accord"
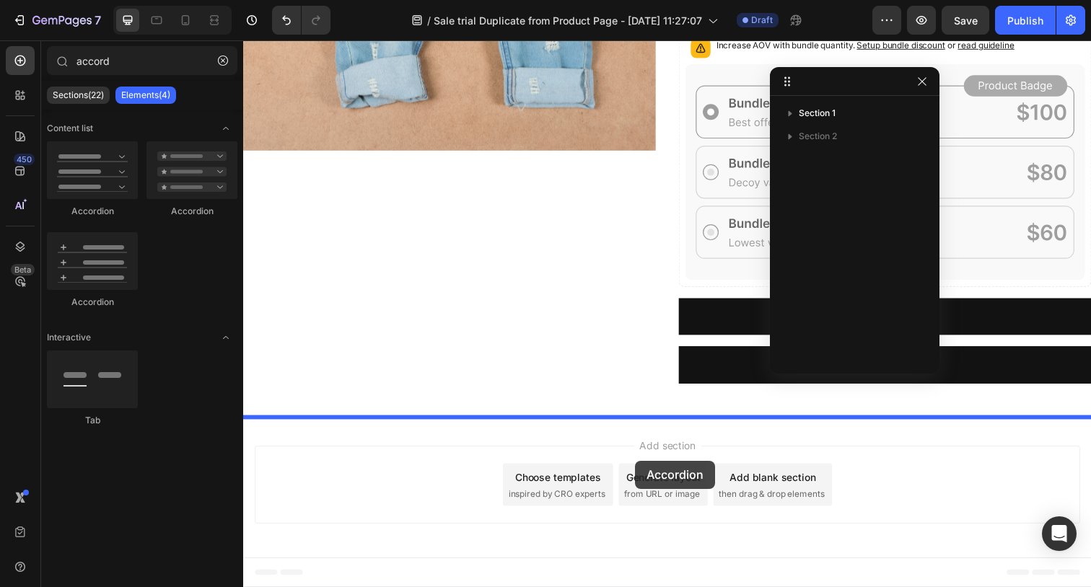
drag, startPoint x: 492, startPoint y: 335, endPoint x: 644, endPoint y: 470, distance: 203.3
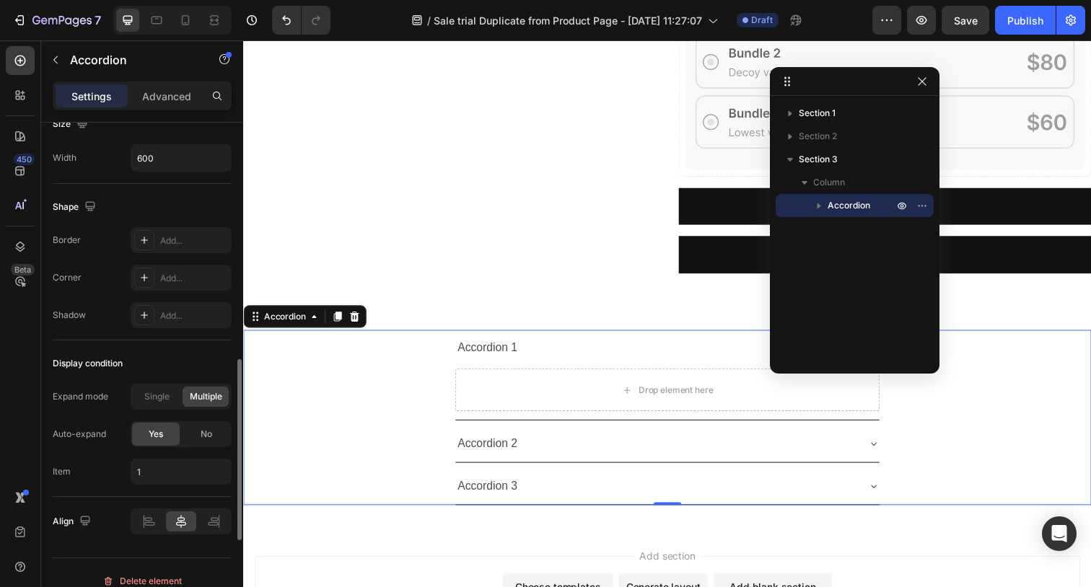
scroll to position [905, 0]
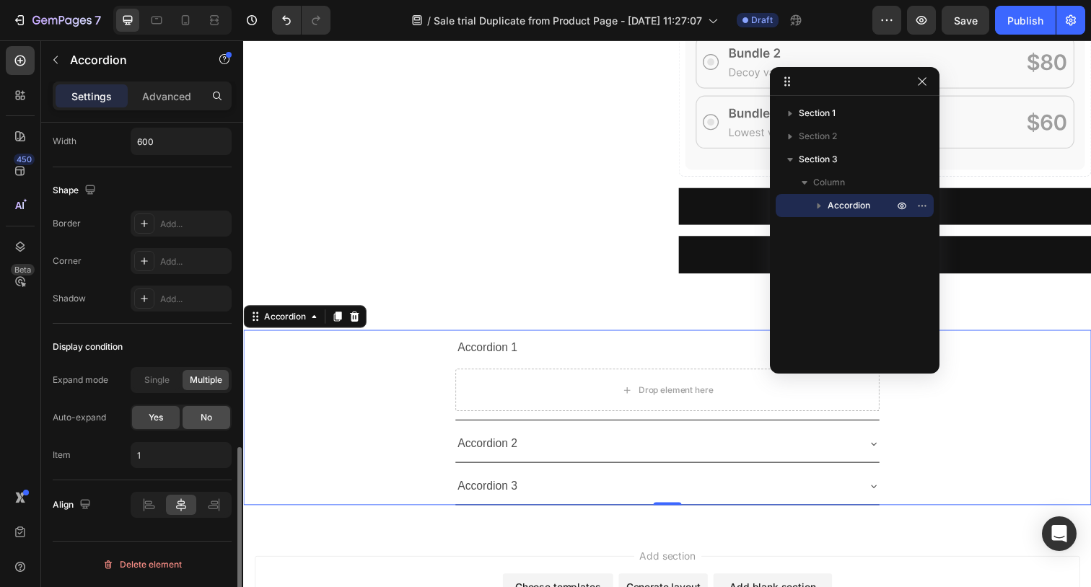
click at [215, 424] on div "No" at bounding box center [206, 417] width 48 height 23
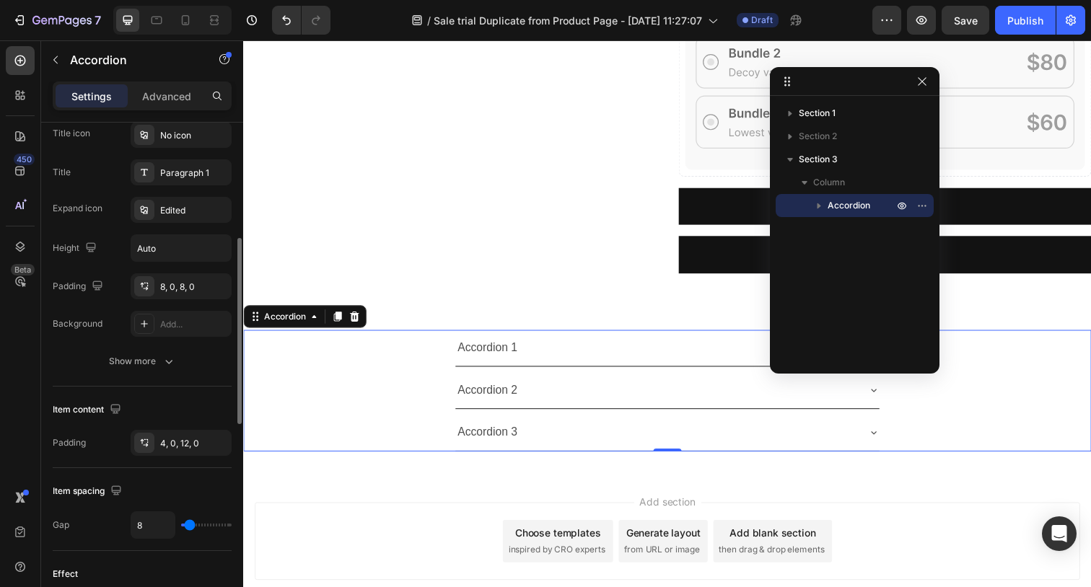
scroll to position [317, 0]
click at [154, 358] on div "Show more" at bounding box center [142, 363] width 67 height 14
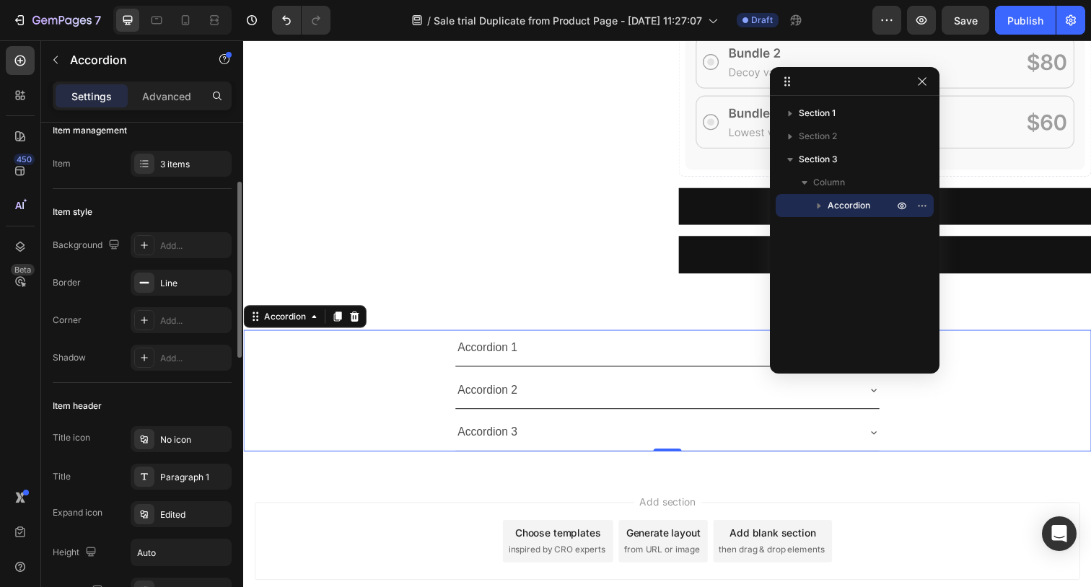
scroll to position [0, 0]
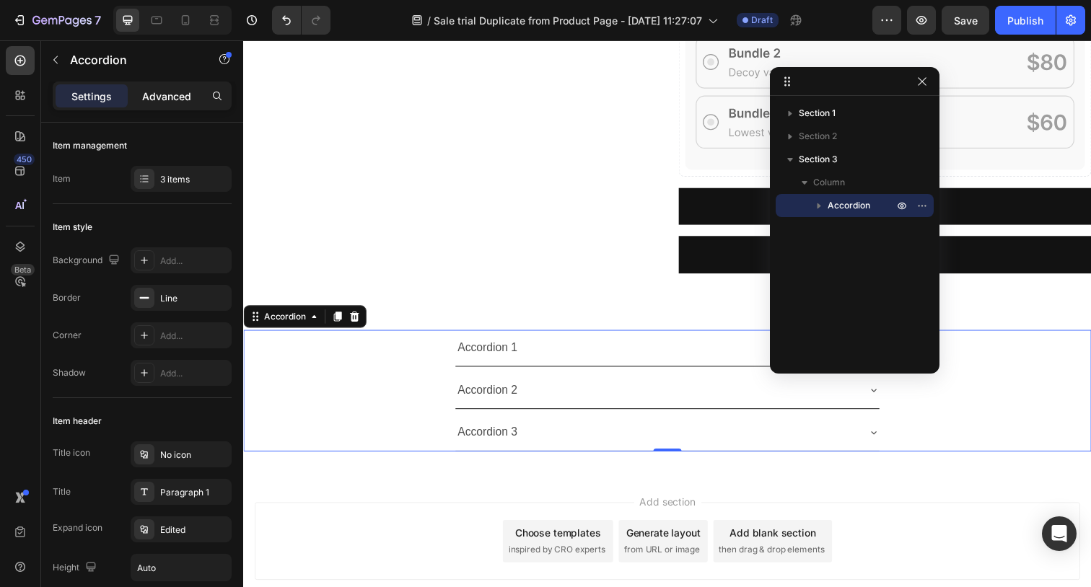
click at [187, 105] on div "Advanced" at bounding box center [167, 95] width 72 height 23
type input "100%"
type input "100"
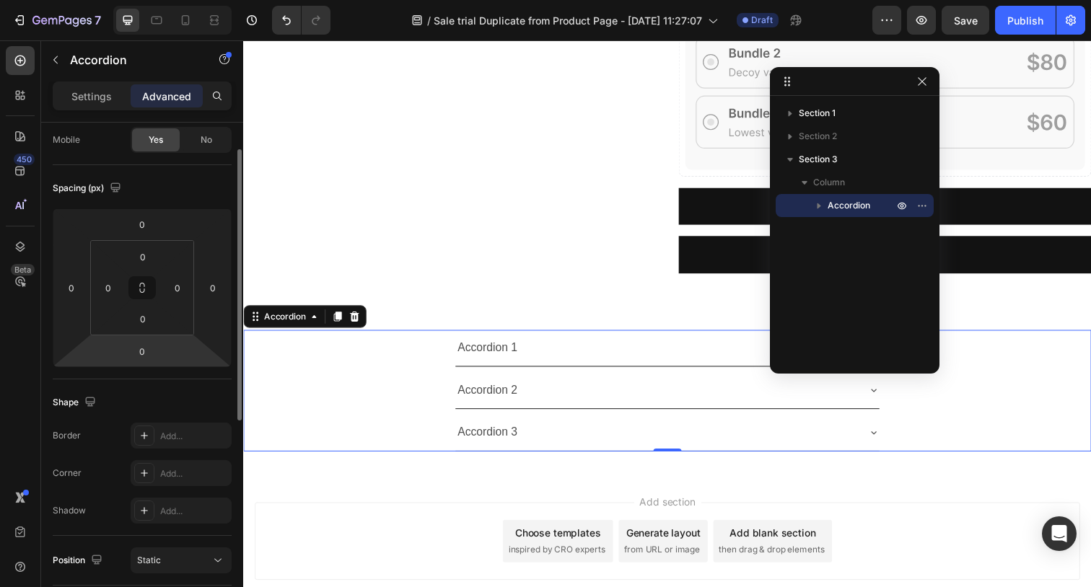
scroll to position [124, 0]
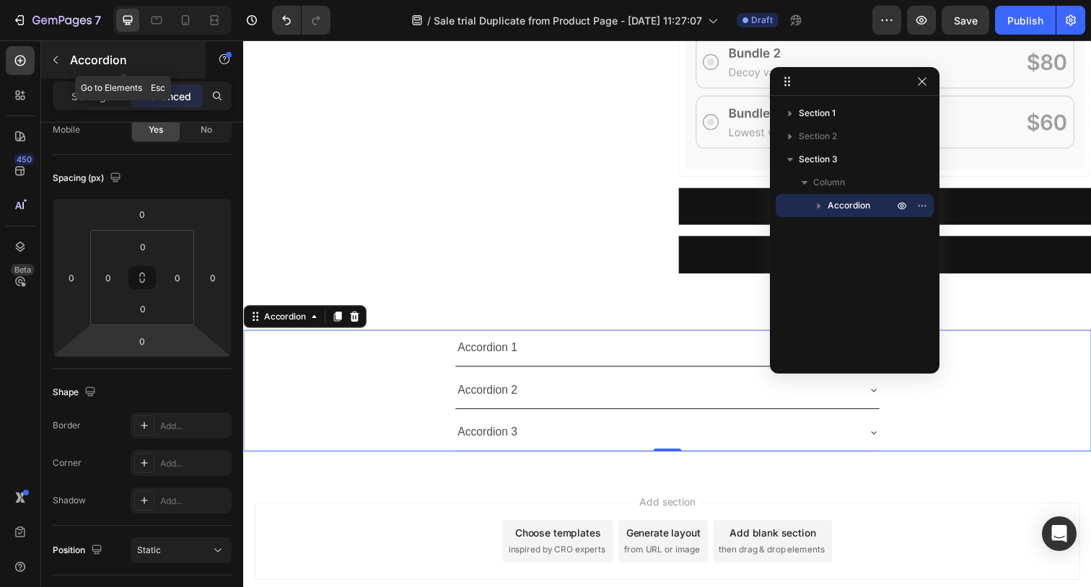
click at [56, 53] on button "button" at bounding box center [55, 59] width 23 height 23
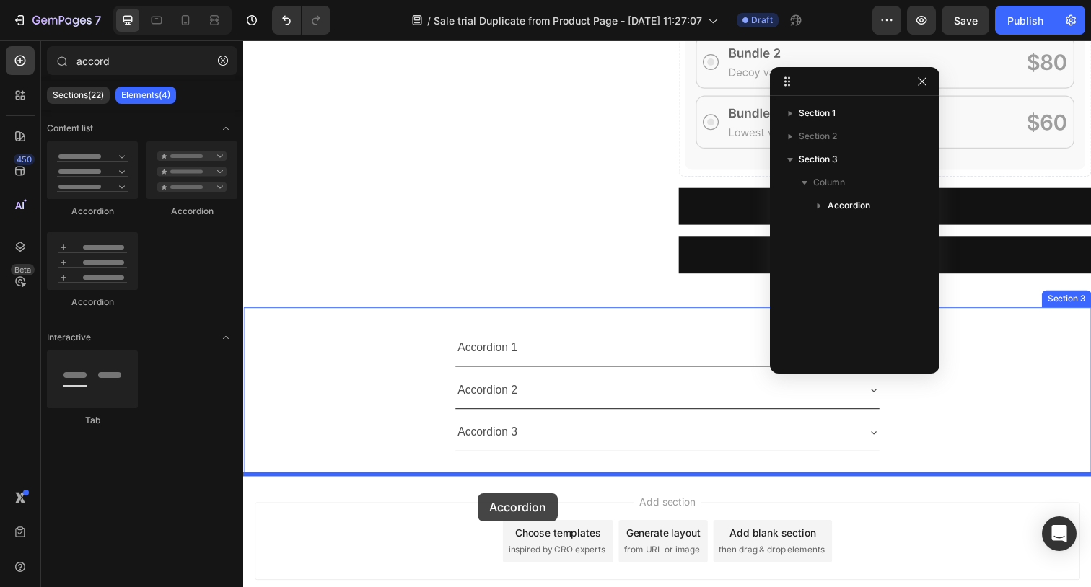
drag, startPoint x: 335, startPoint y: 294, endPoint x: 483, endPoint y: 503, distance: 256.1
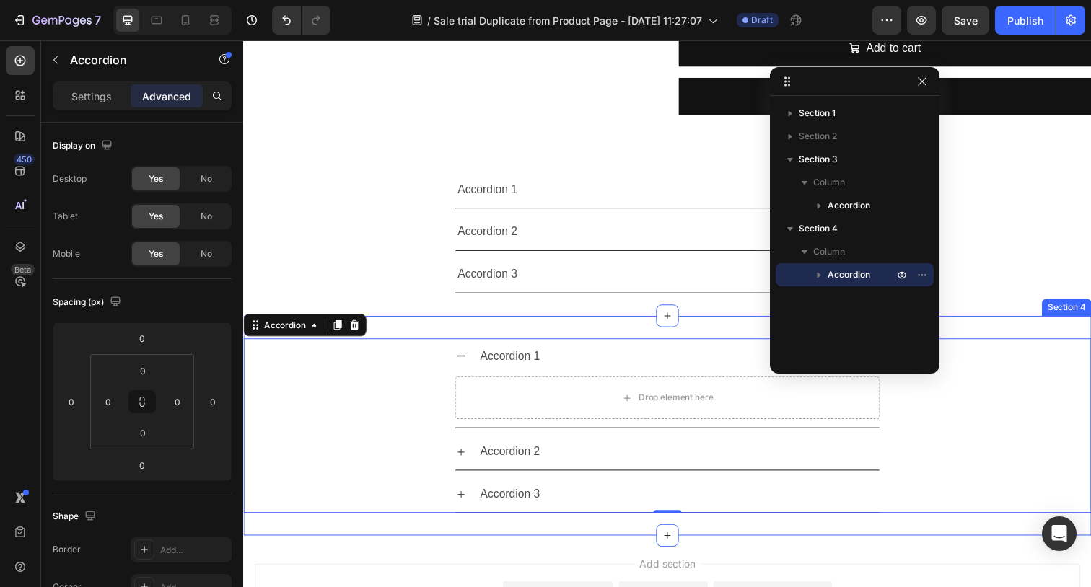
scroll to position [649, 0]
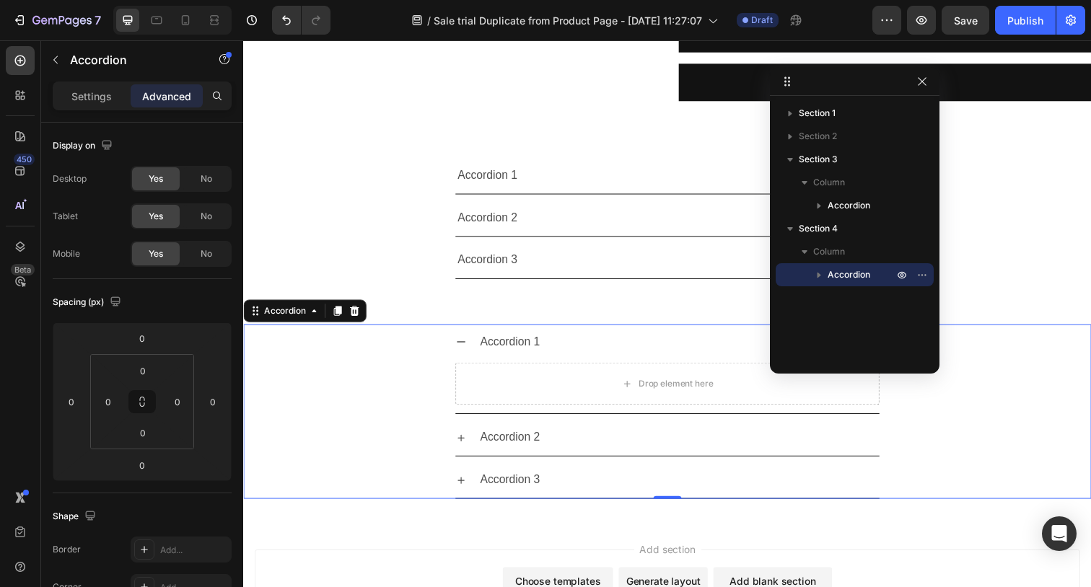
click at [578, 367] on div "Drop element here" at bounding box center [675, 393] width 433 height 55
click at [467, 144] on div "Accordion 1 Accordion 2 Accordion 3 Accordion Section 3" at bounding box center [675, 221] width 865 height 169
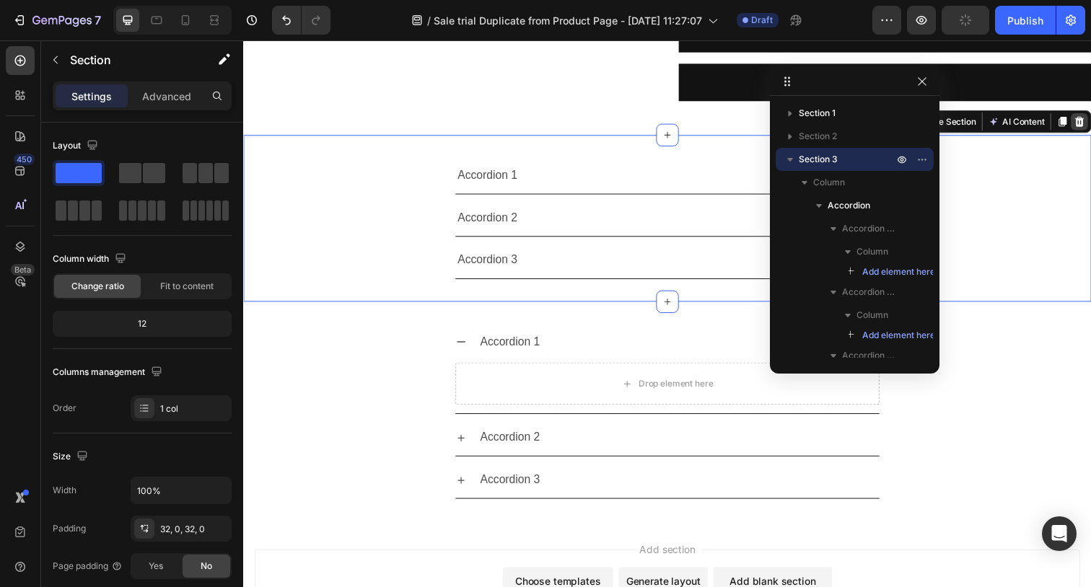
click at [1090, 122] on icon at bounding box center [1097, 124] width 12 height 12
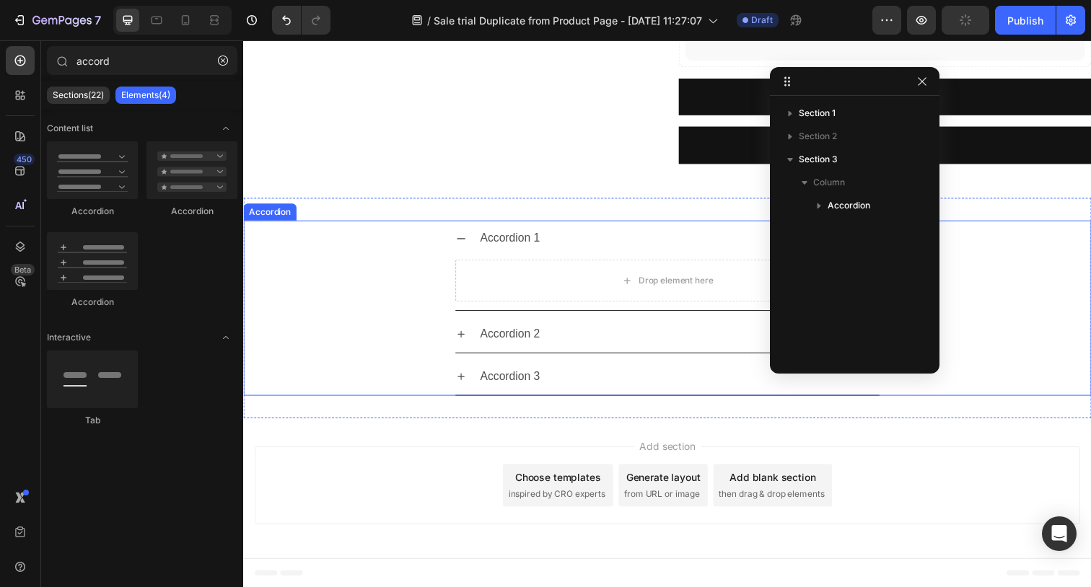
click at [433, 273] on div "Accordion 1 Drop element here" at bounding box center [676, 270] width 864 height 92
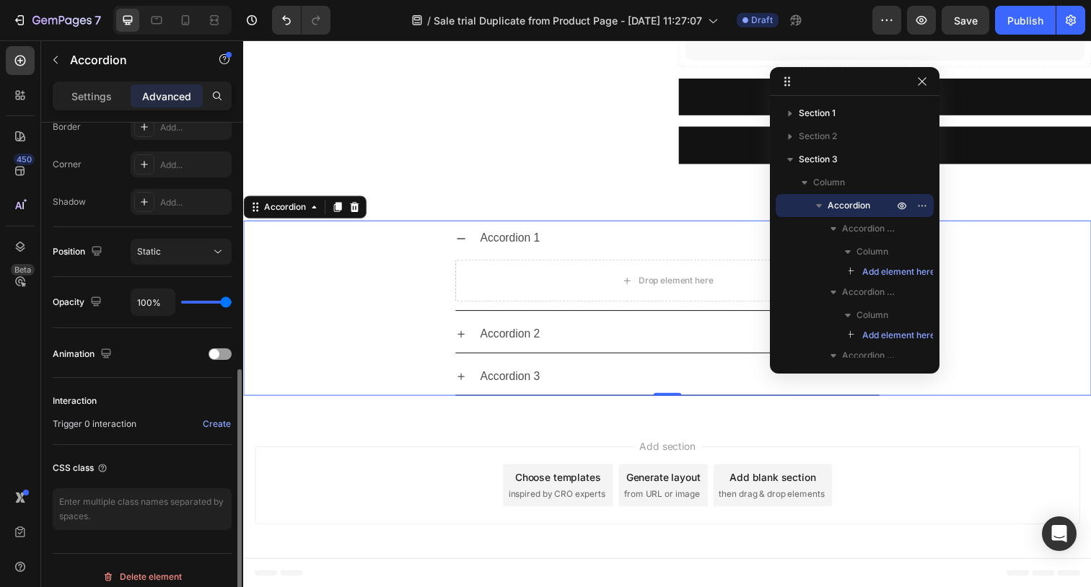
scroll to position [435, 0]
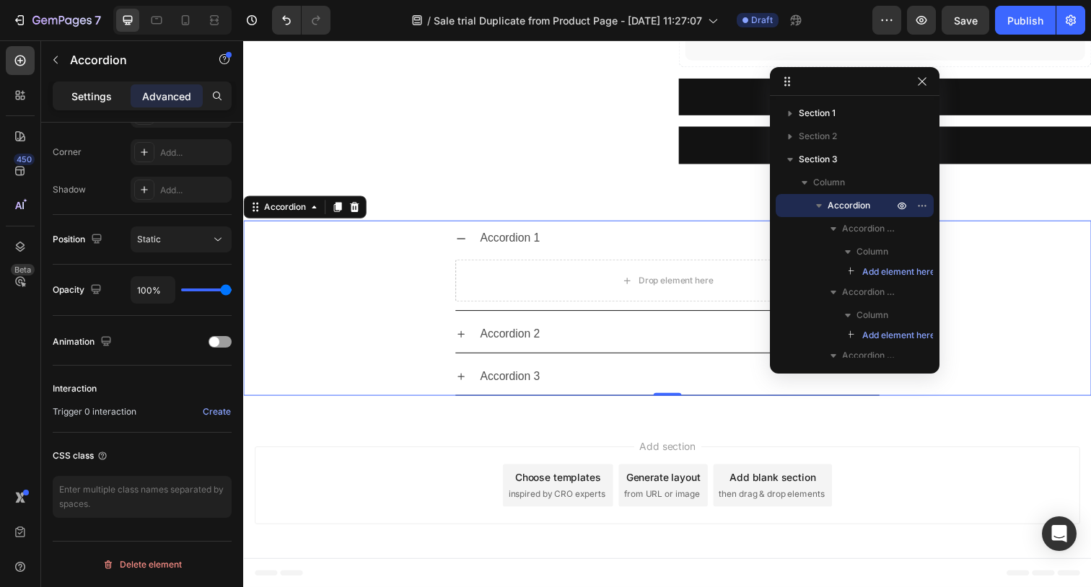
click at [89, 103] on p "Settings" at bounding box center [91, 96] width 40 height 15
type input "8"
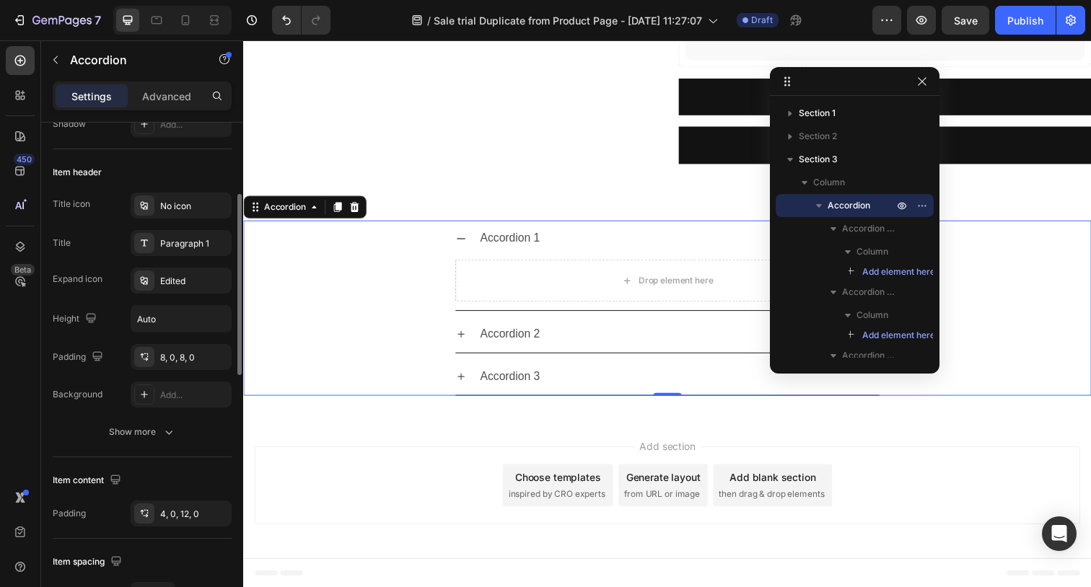
scroll to position [236, 0]
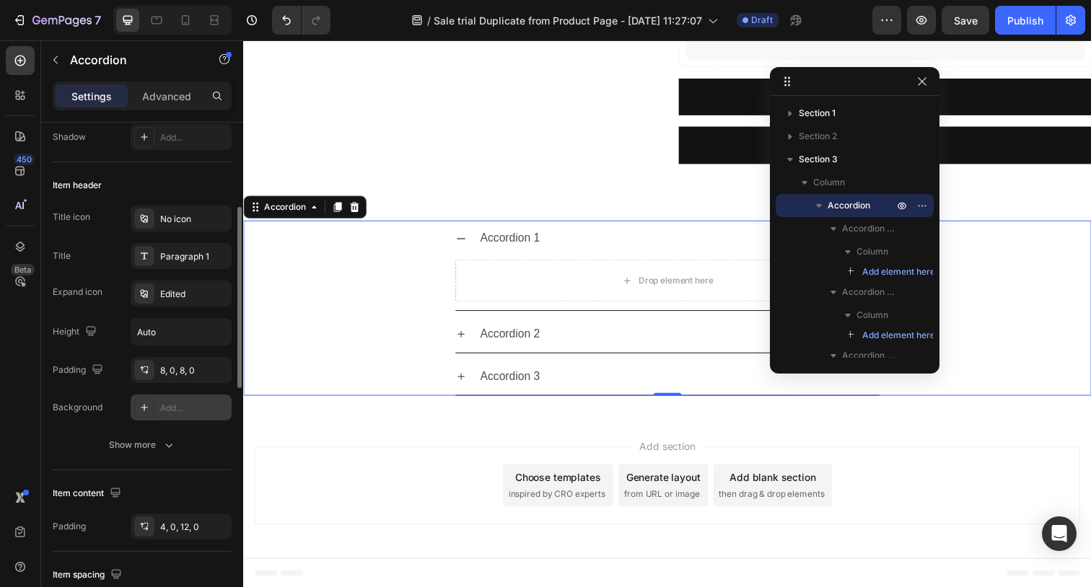
click at [166, 410] on div "Add..." at bounding box center [194, 408] width 68 height 13
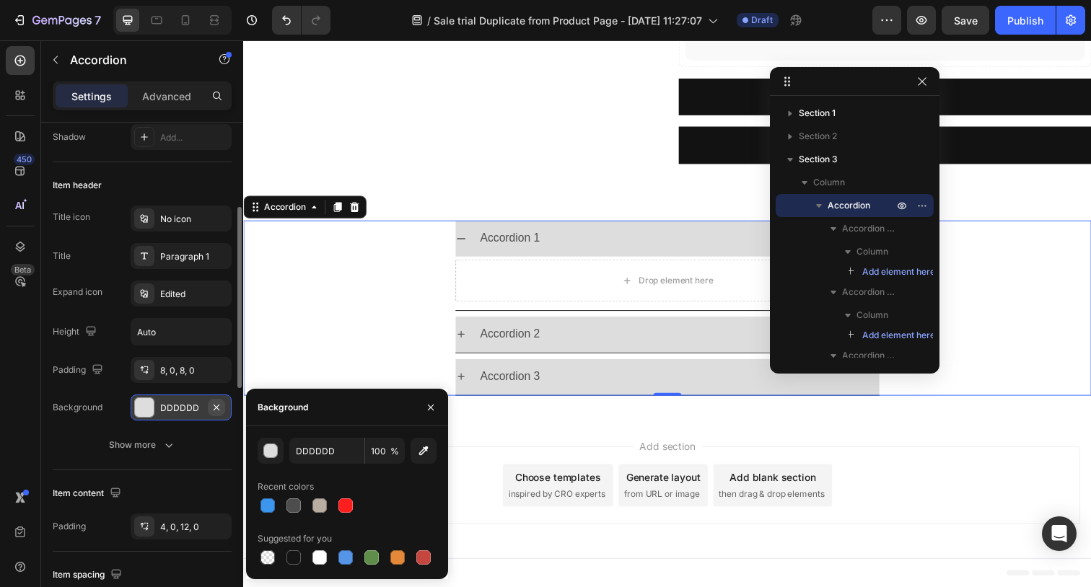
click at [216, 414] on button "button" at bounding box center [216, 407] width 17 height 17
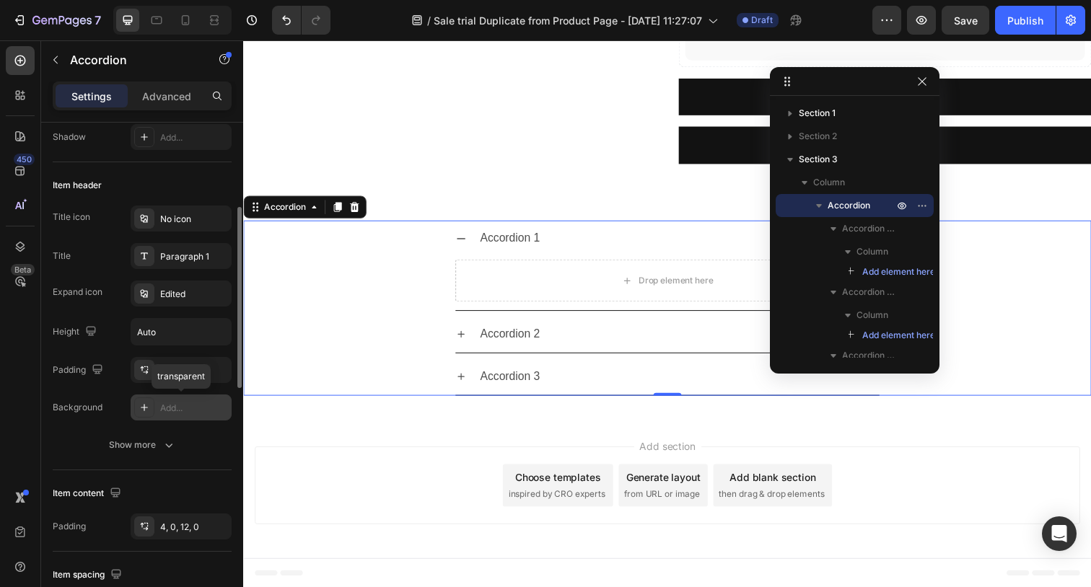
click at [203, 410] on div "Add..." at bounding box center [194, 408] width 68 height 13
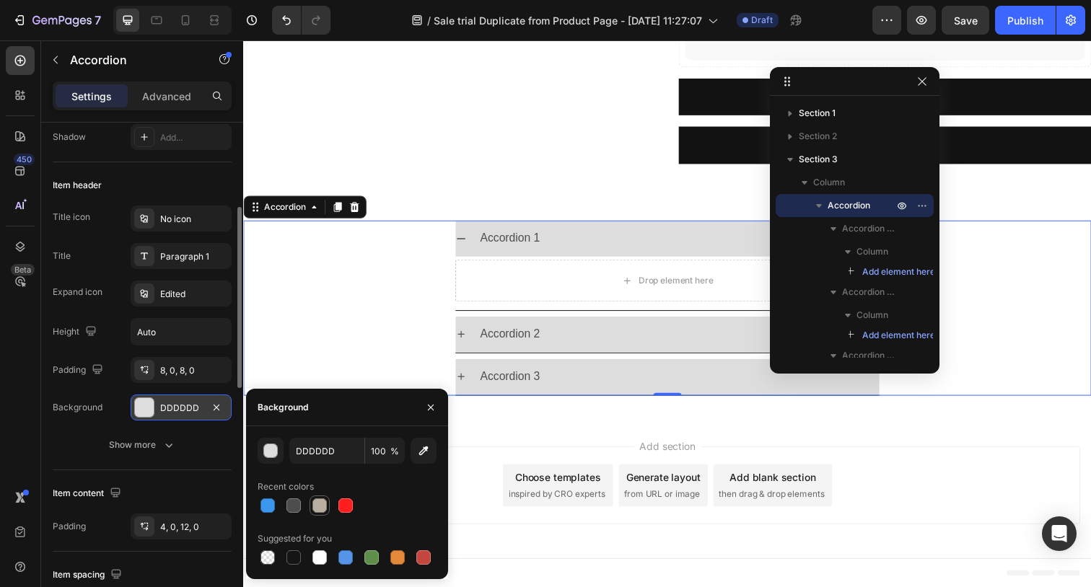
click at [323, 509] on div at bounding box center [319, 505] width 14 height 14
type input "BAADA1"
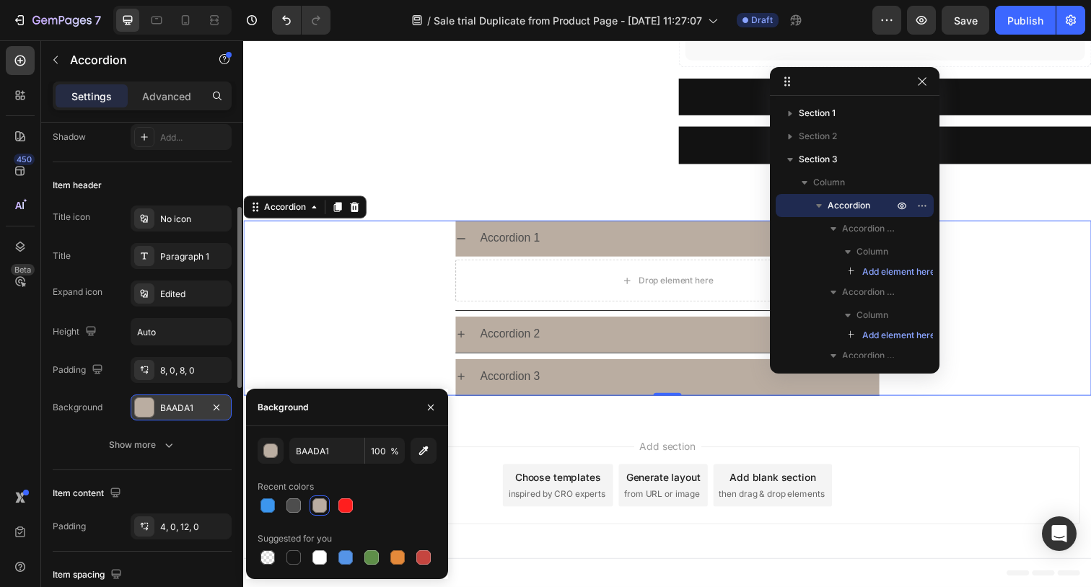
click at [299, 377] on div "Accordion 3" at bounding box center [676, 385] width 864 height 38
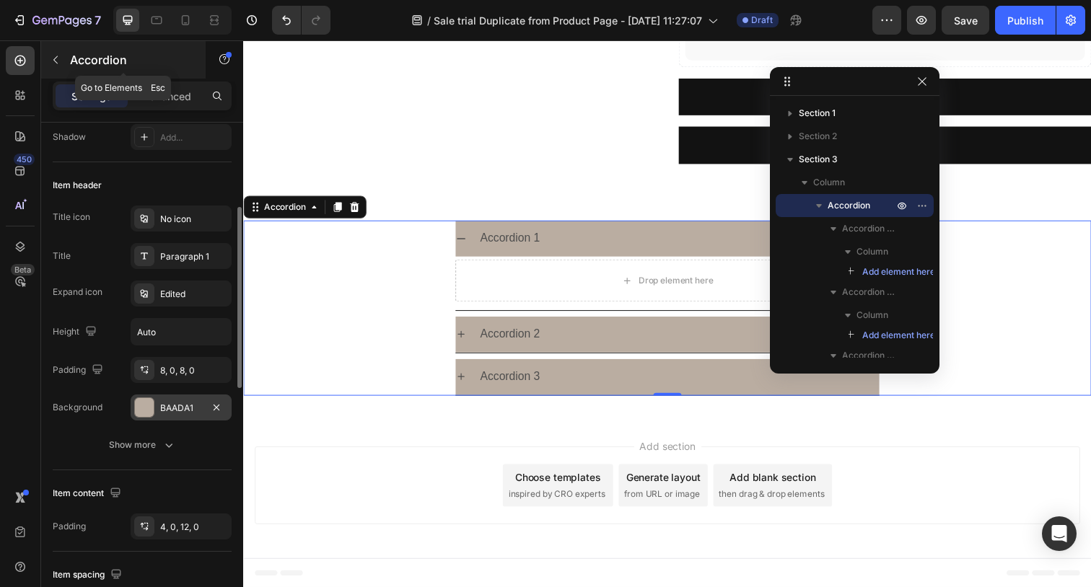
click at [45, 50] on button "button" at bounding box center [55, 59] width 23 height 23
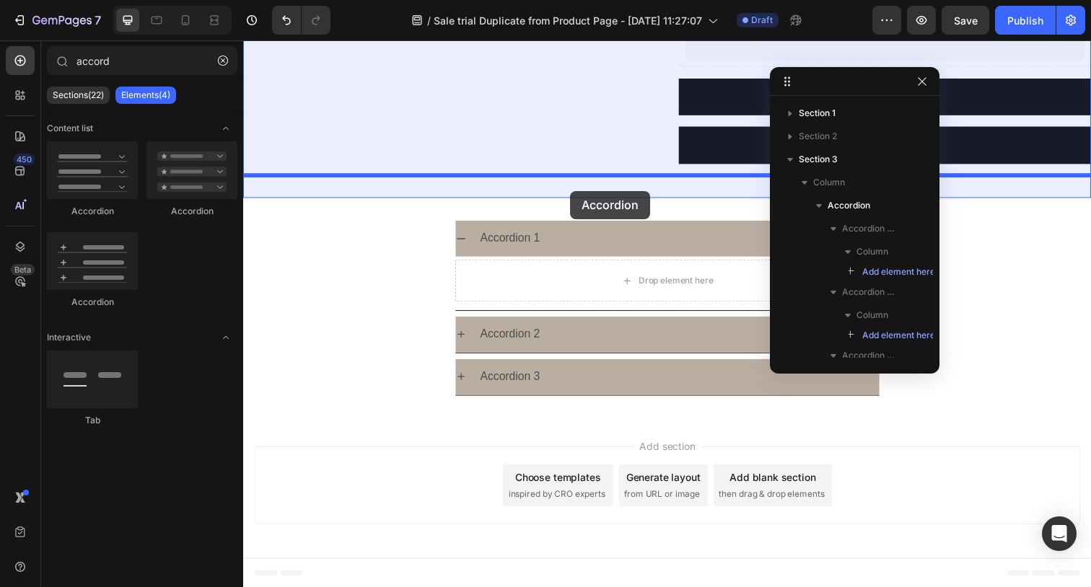
drag, startPoint x: 335, startPoint y: 214, endPoint x: 577, endPoint y: 194, distance: 242.5
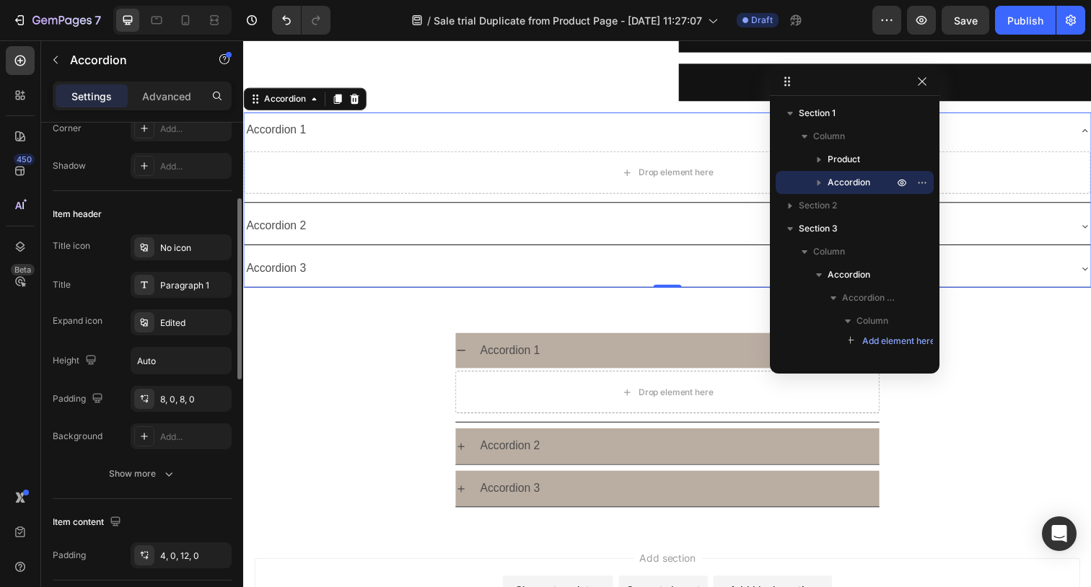
scroll to position [211, 0]
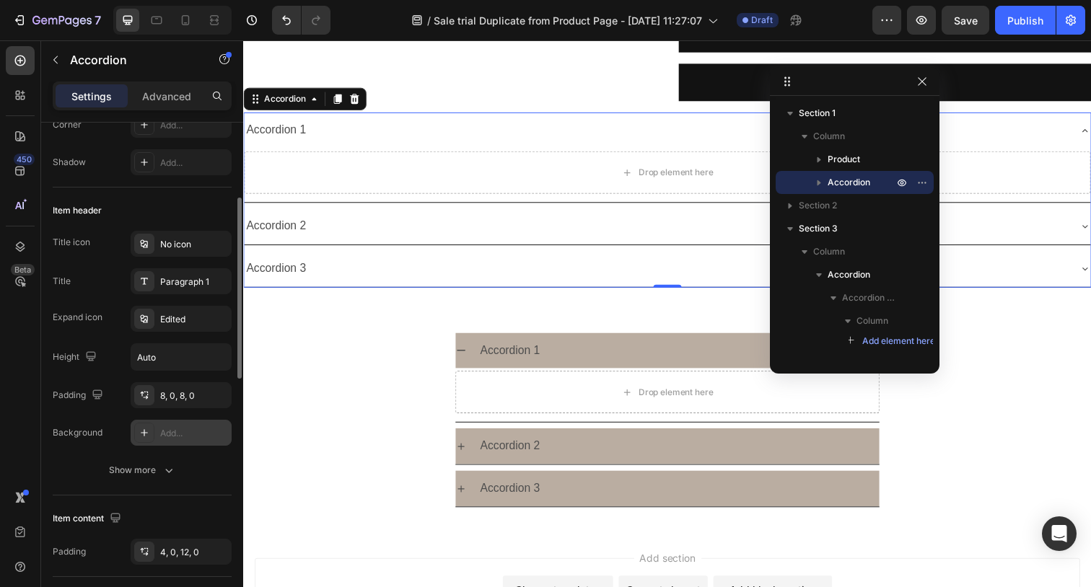
click at [182, 434] on div "Add..." at bounding box center [194, 433] width 68 height 13
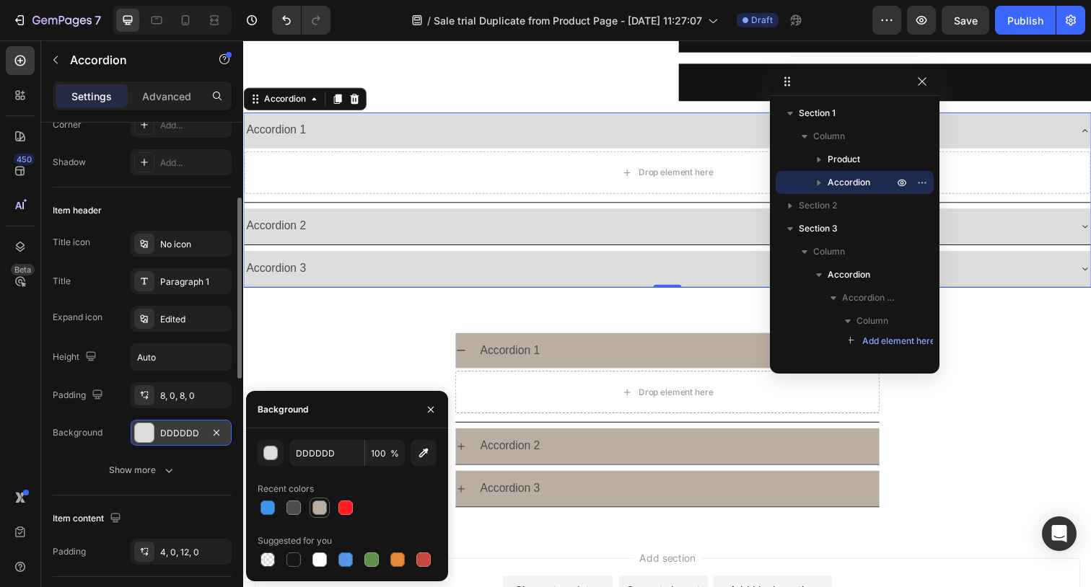
click at [312, 507] on div at bounding box center [319, 508] width 14 height 14
type input "BAADA1"
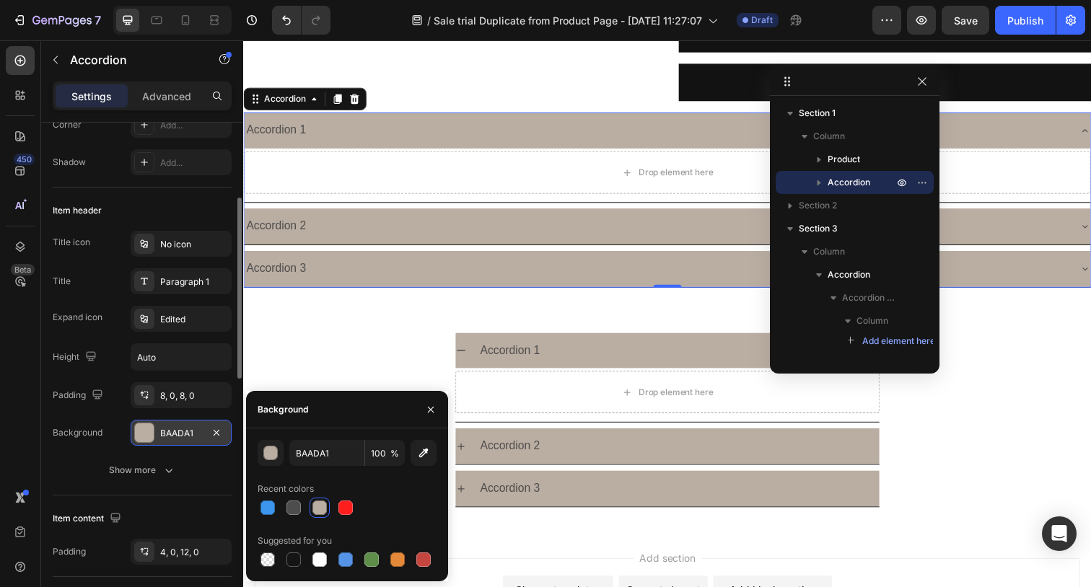
click at [312, 507] on div at bounding box center [319, 508] width 14 height 14
click at [291, 130] on div "Accordion 1" at bounding box center [277, 132] width 66 height 25
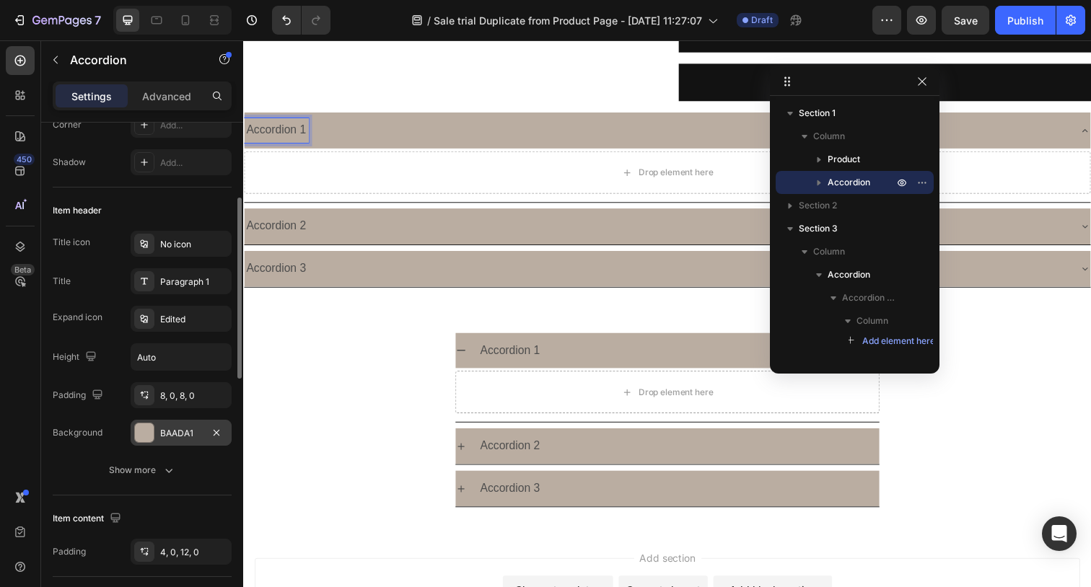
click at [280, 133] on p "Accordion 1" at bounding box center [276, 132] width 61 height 21
click at [167, 475] on icon "button" at bounding box center [169, 470] width 14 height 14
